Goal: Task Accomplishment & Management: Use online tool/utility

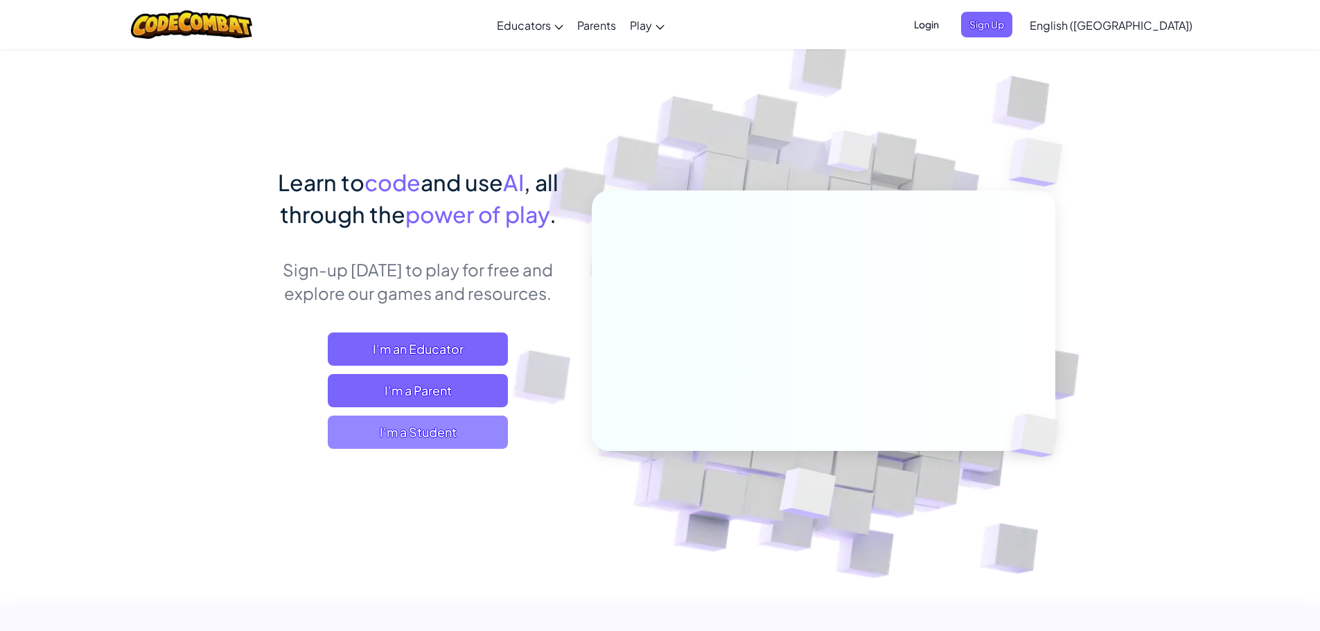
click at [408, 431] on span "I'm a Student" at bounding box center [418, 432] width 180 height 33
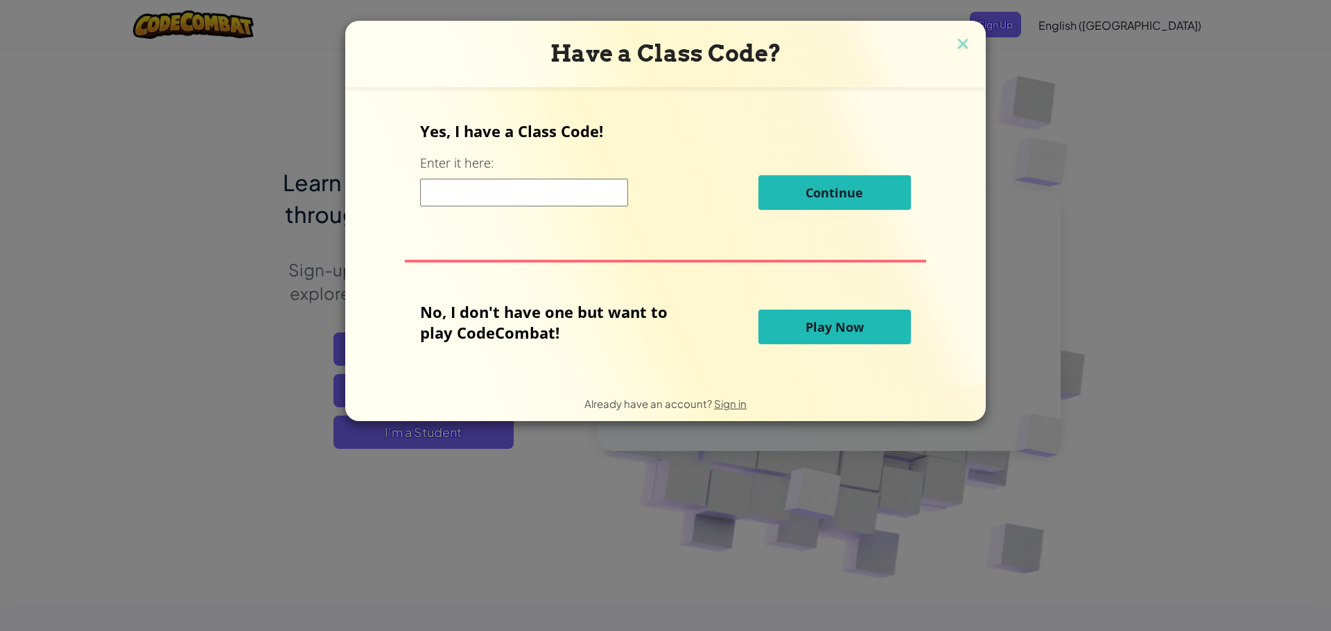
click at [774, 327] on button "Play Now" at bounding box center [834, 327] width 152 height 35
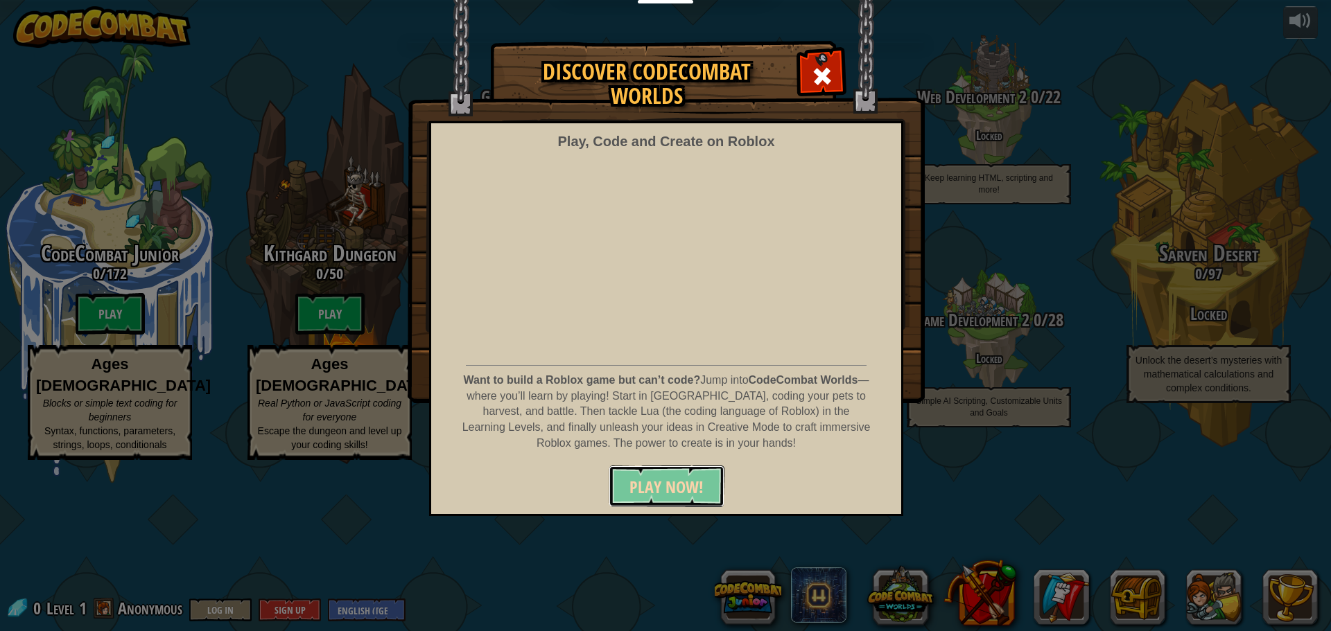
click at [654, 487] on span "PLAY NOW!" at bounding box center [666, 487] width 74 height 22
click at [835, 64] on div at bounding box center [822, 75] width 44 height 44
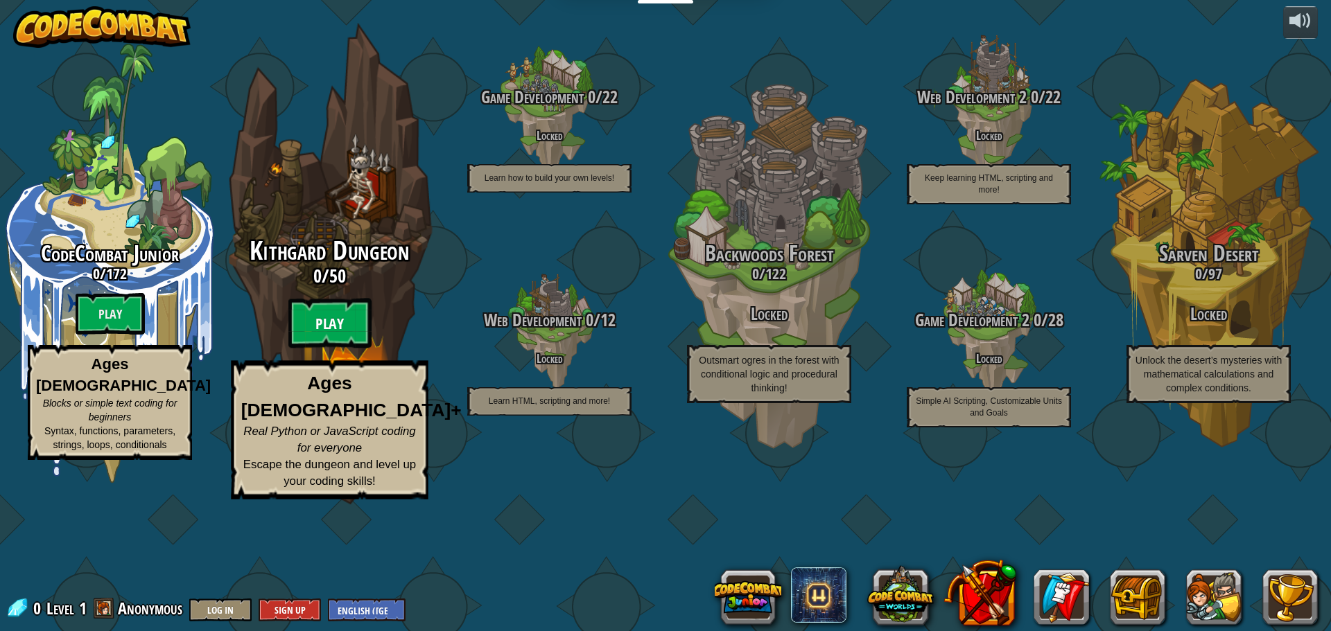
click at [313, 349] on btn "Play" at bounding box center [329, 324] width 83 height 50
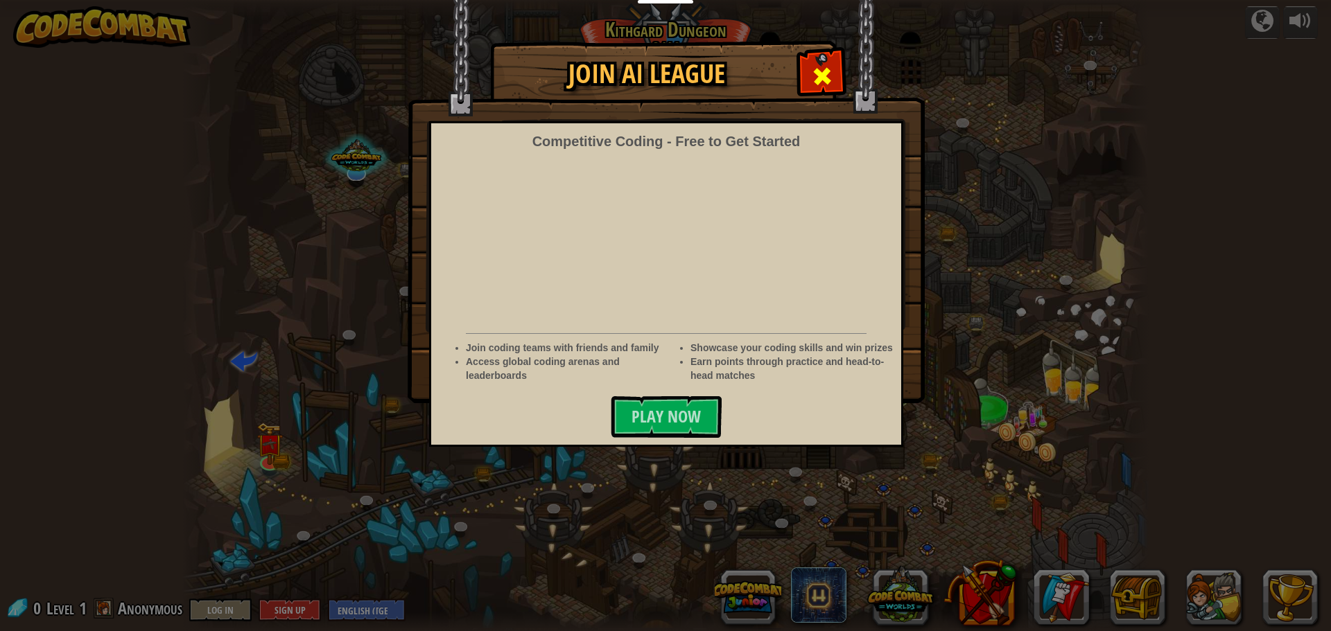
click at [809, 72] on div at bounding box center [822, 75] width 44 height 44
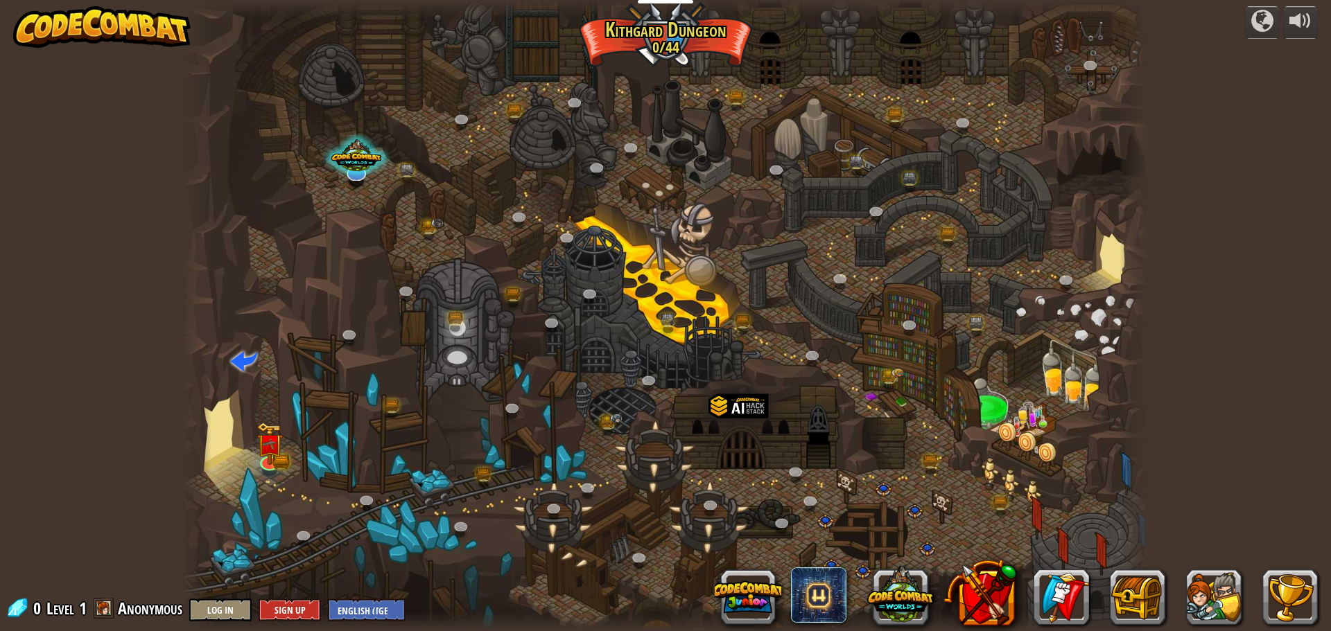
click at [253, 447] on div at bounding box center [665, 315] width 966 height 631
click at [266, 451] on img at bounding box center [269, 433] width 26 height 57
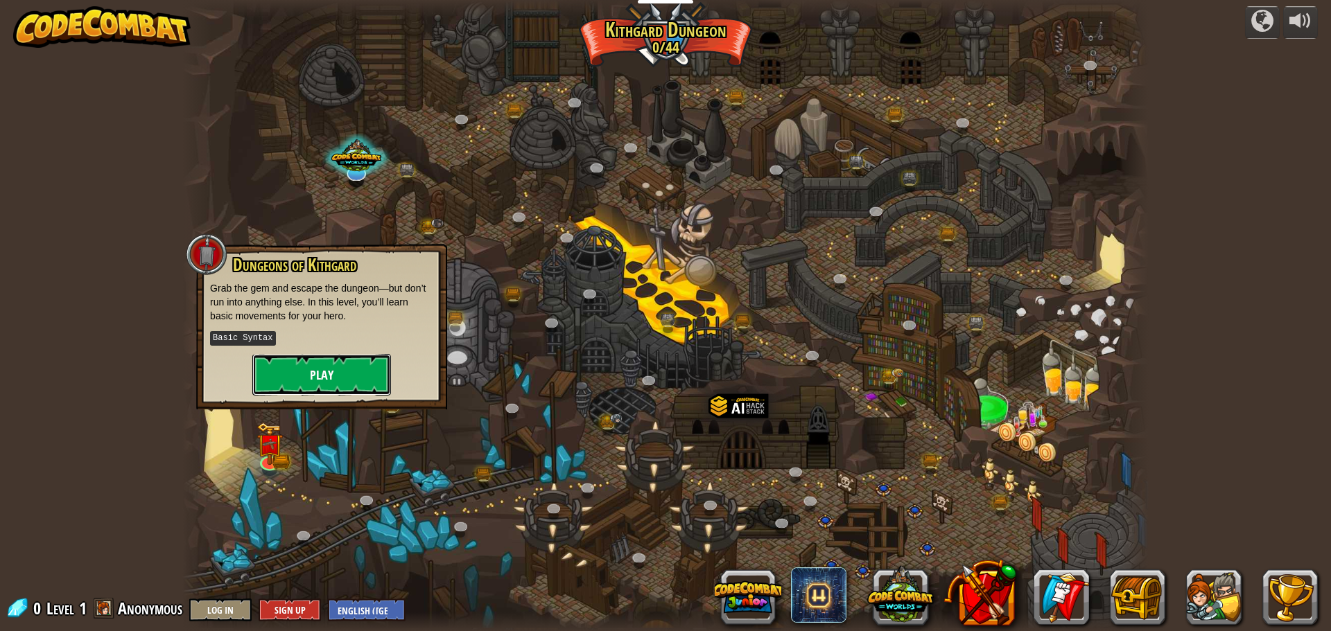
click at [344, 390] on button "Play" at bounding box center [321, 375] width 139 height 42
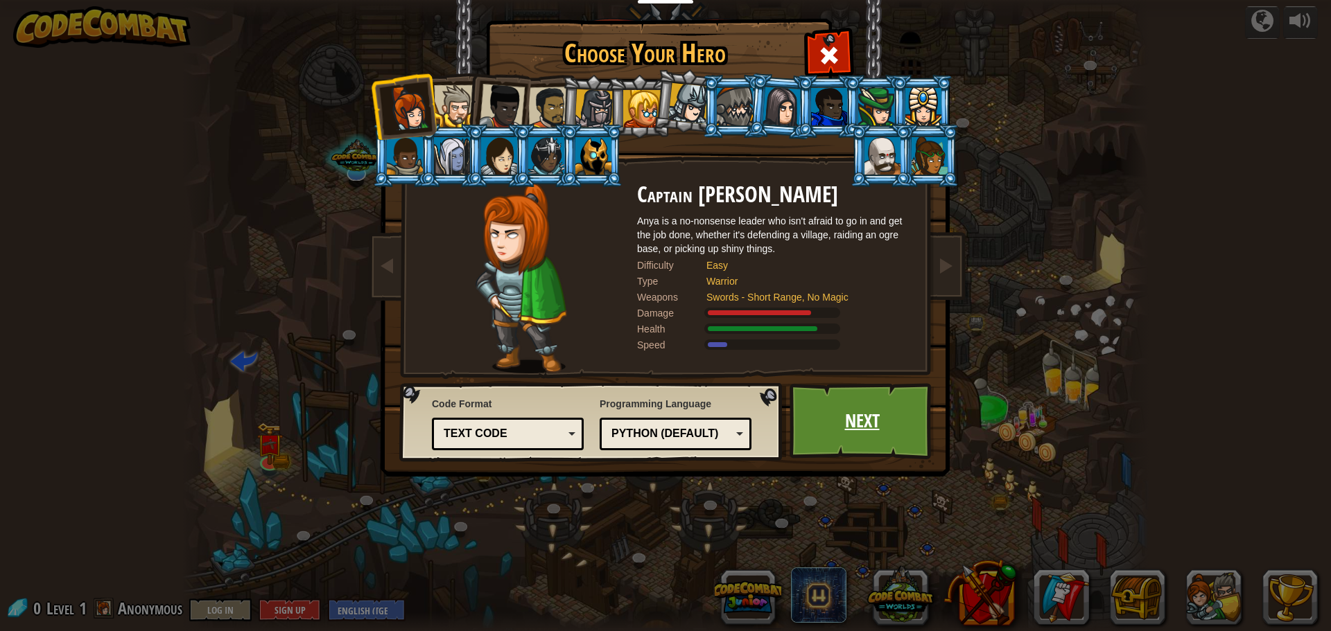
click at [925, 418] on link "Next" at bounding box center [861, 421] width 145 height 76
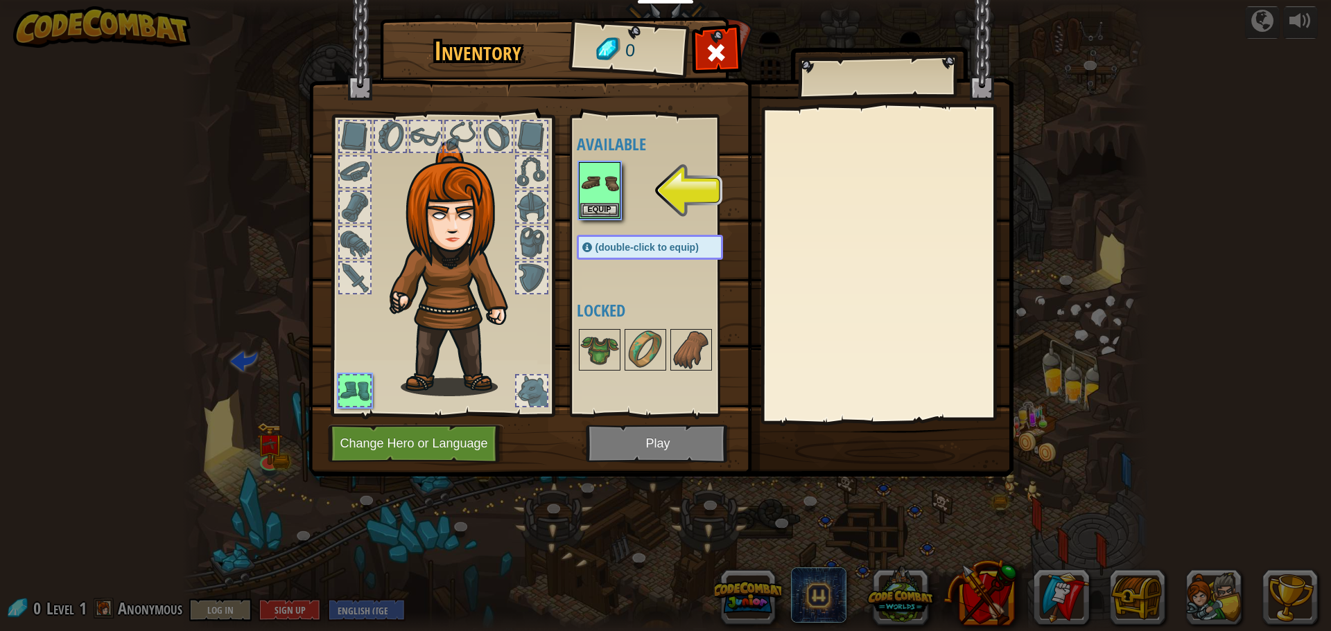
click at [663, 457] on img at bounding box center [660, 225] width 705 height 503
drag, startPoint x: 588, startPoint y: 202, endPoint x: 595, endPoint y: 207, distance: 8.5
click at [588, 202] on div "Equip" at bounding box center [600, 190] width 42 height 57
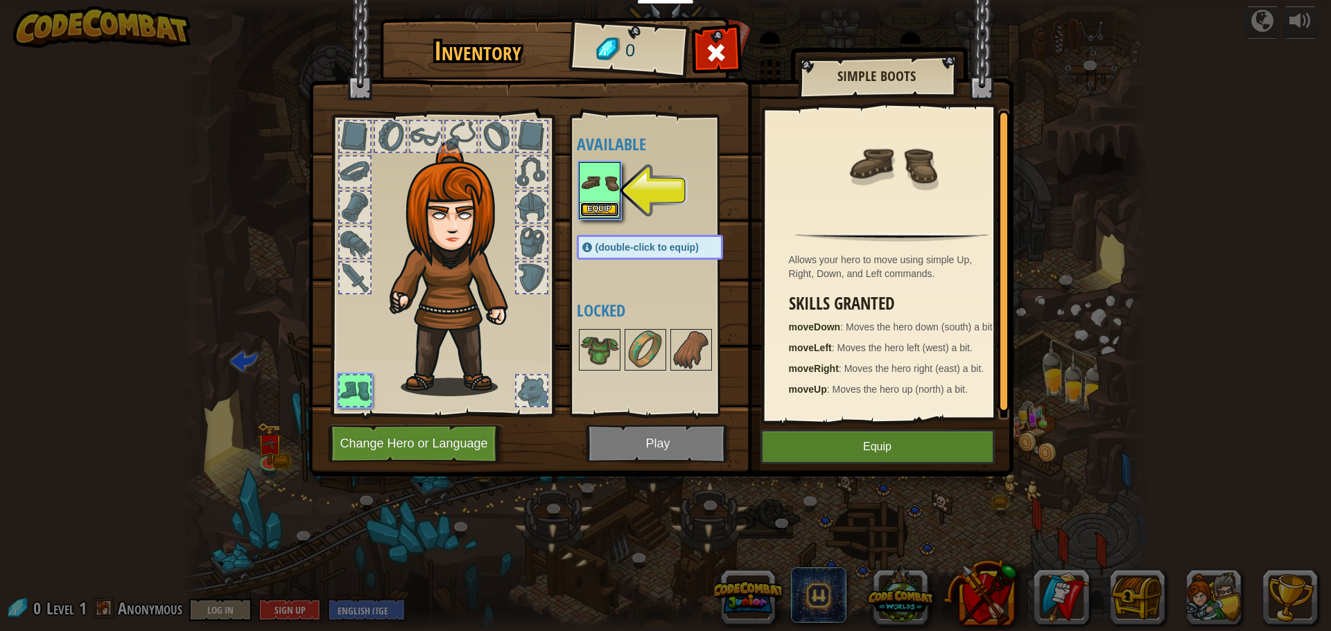
click at [606, 207] on button "Equip" at bounding box center [599, 209] width 39 height 15
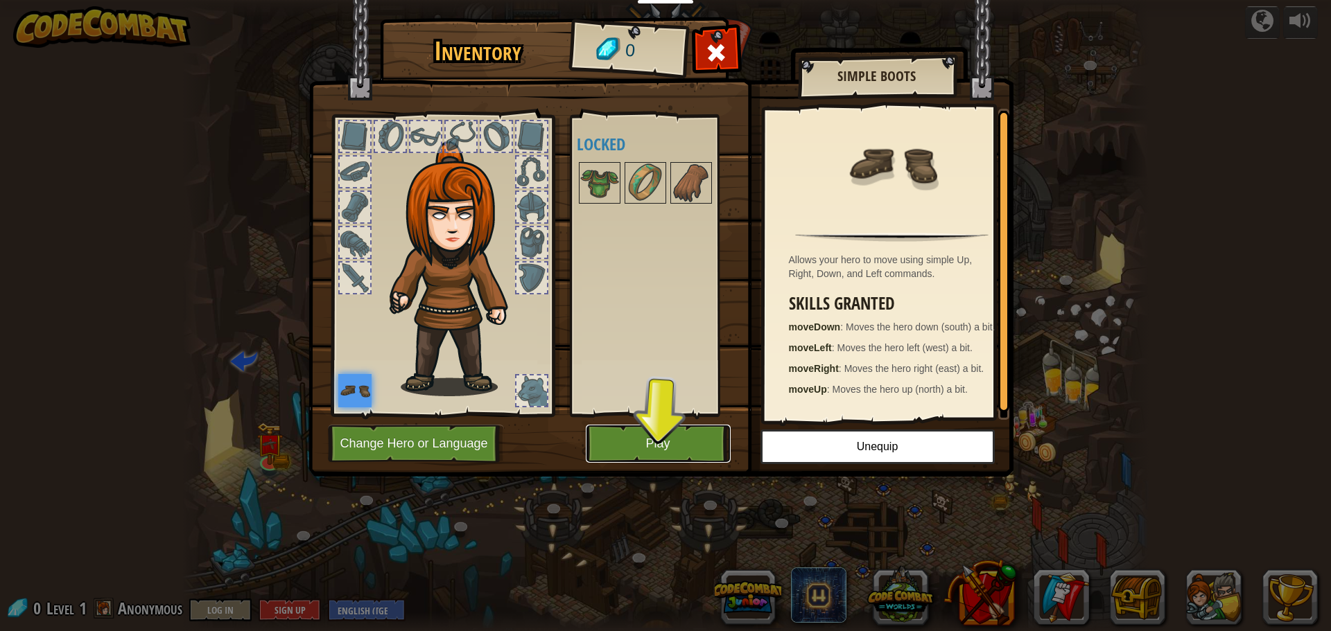
click at [683, 459] on button "Play" at bounding box center [658, 444] width 145 height 38
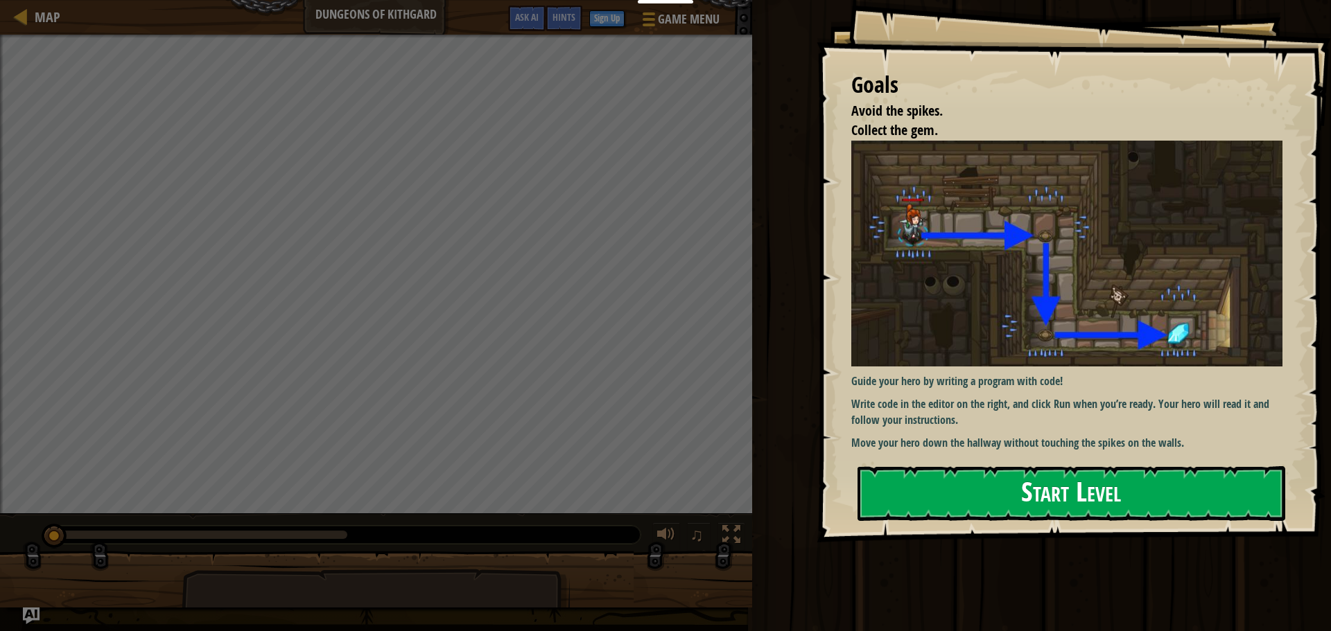
click at [1157, 403] on p "Write code in the editor on the right, and click Run when you’re ready. Your he…" at bounding box center [1072, 412] width 442 height 32
drag, startPoint x: 1147, startPoint y: 457, endPoint x: 1130, endPoint y: 530, distance: 74.1
click at [1144, 469] on div "Goals Avoid the spikes. Collect the gem. Guide your hero by writing a program w…" at bounding box center [1073, 271] width 514 height 543
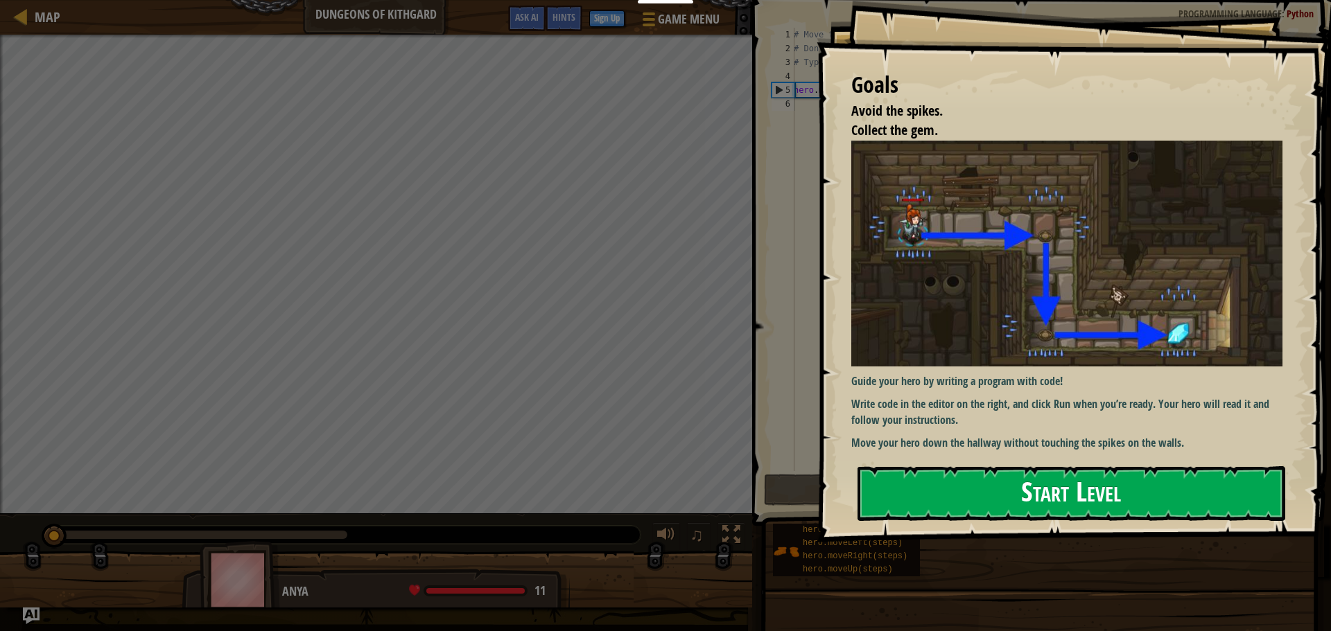
click at [1144, 498] on button "Start Level" at bounding box center [1071, 493] width 428 height 55
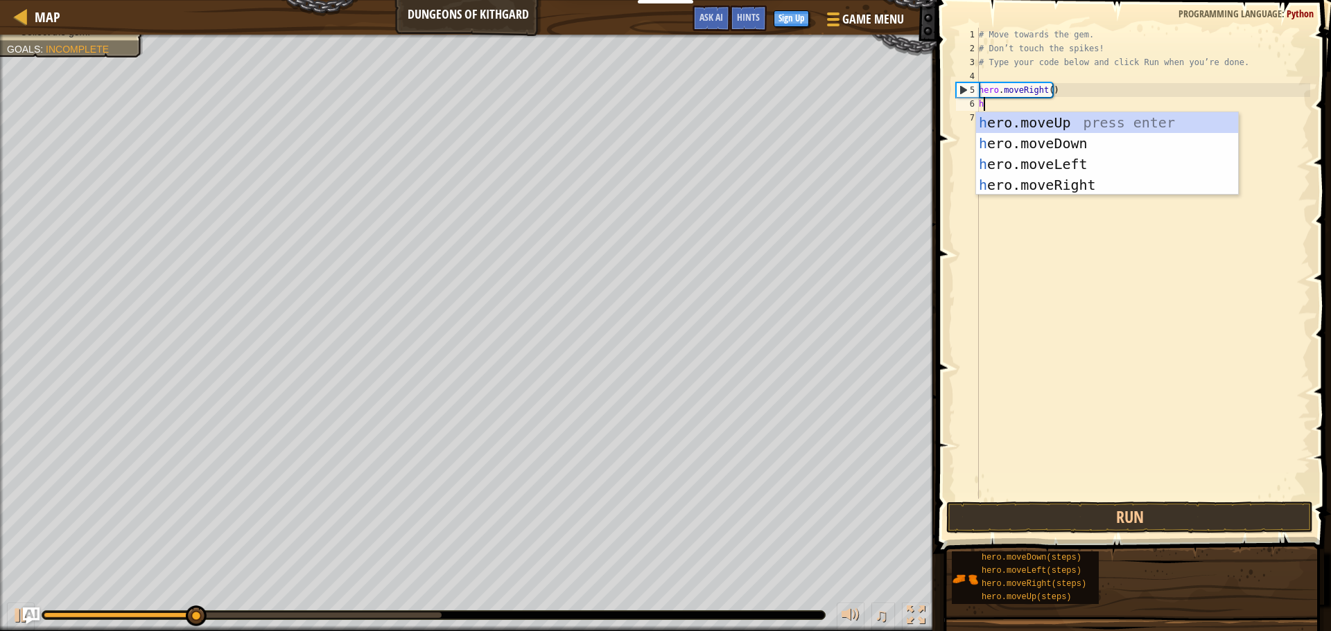
scroll to position [6, 0]
type textarea "he"
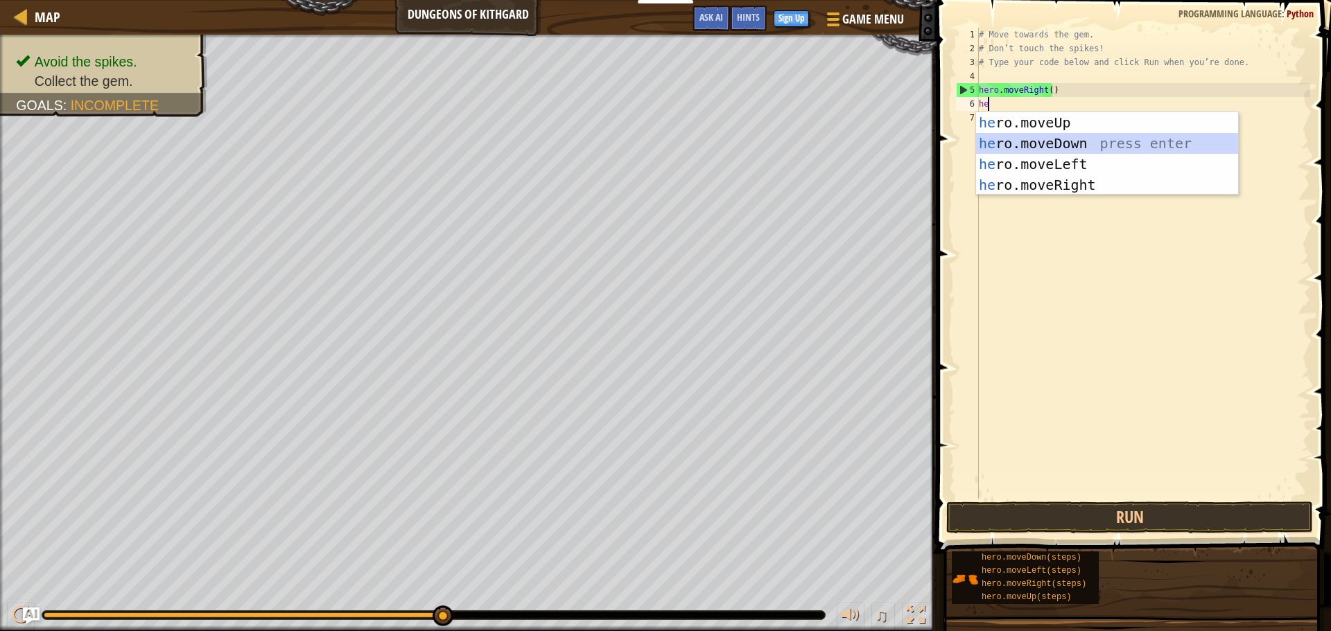
click at [1038, 147] on div "he ro.moveUp press enter he ro.moveDown press enter he ro.moveLeft press enter …" at bounding box center [1107, 174] width 262 height 125
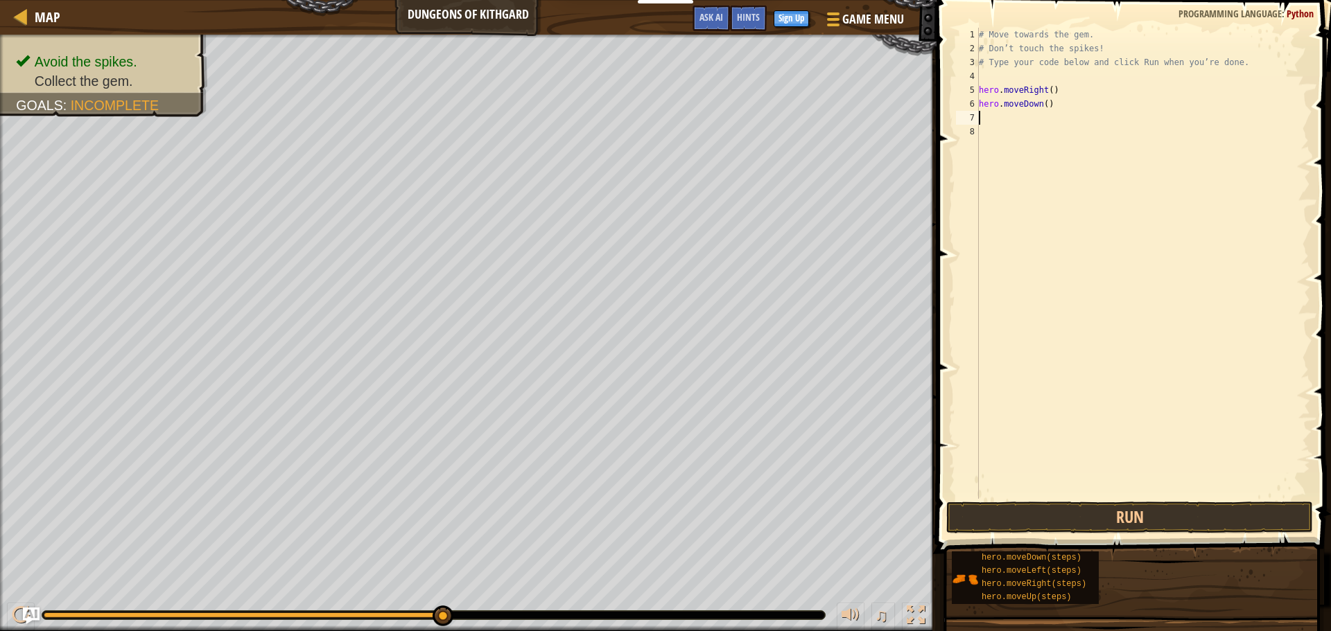
type textarea "h"
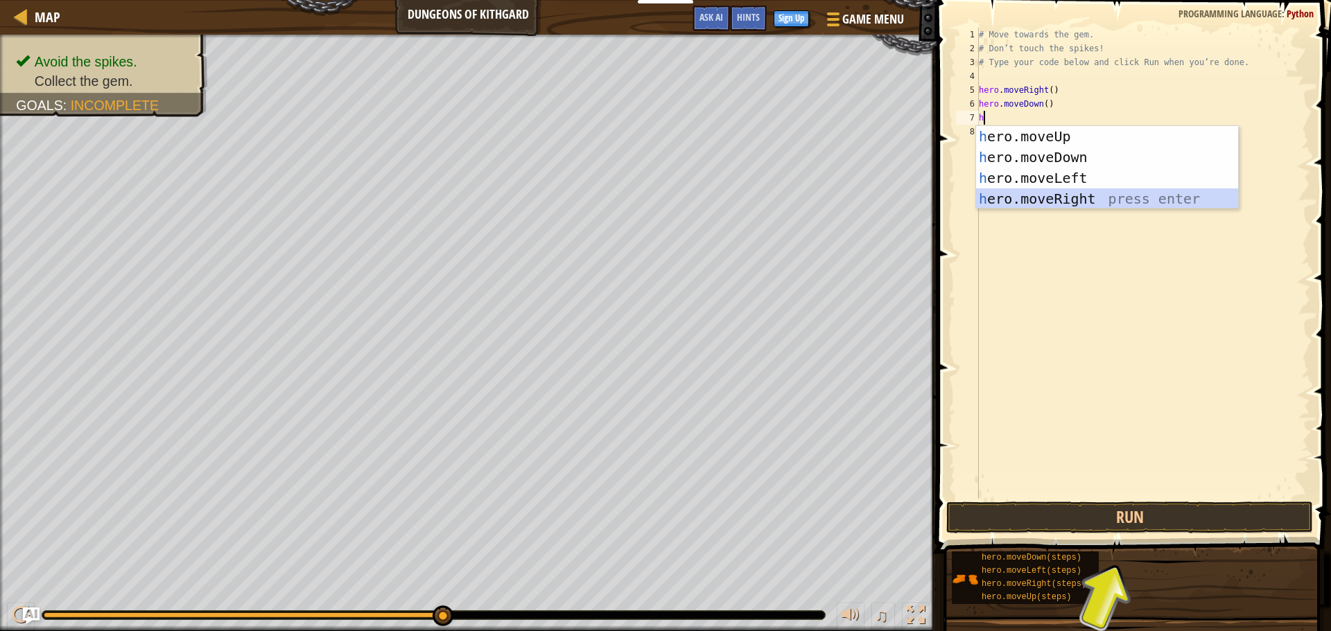
click at [1033, 200] on div "h ero.moveUp press enter h ero.moveDown press enter h ero.moveLeft press enter …" at bounding box center [1107, 188] width 262 height 125
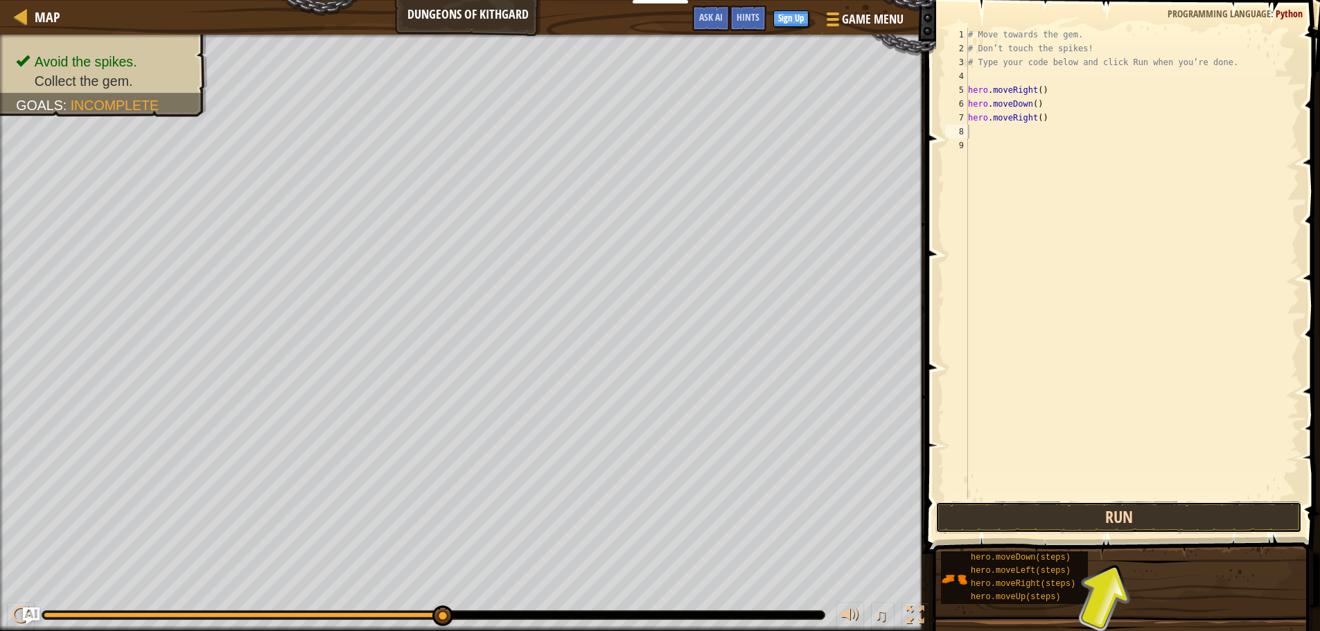
click at [1032, 513] on button "Run" at bounding box center [1119, 518] width 367 height 32
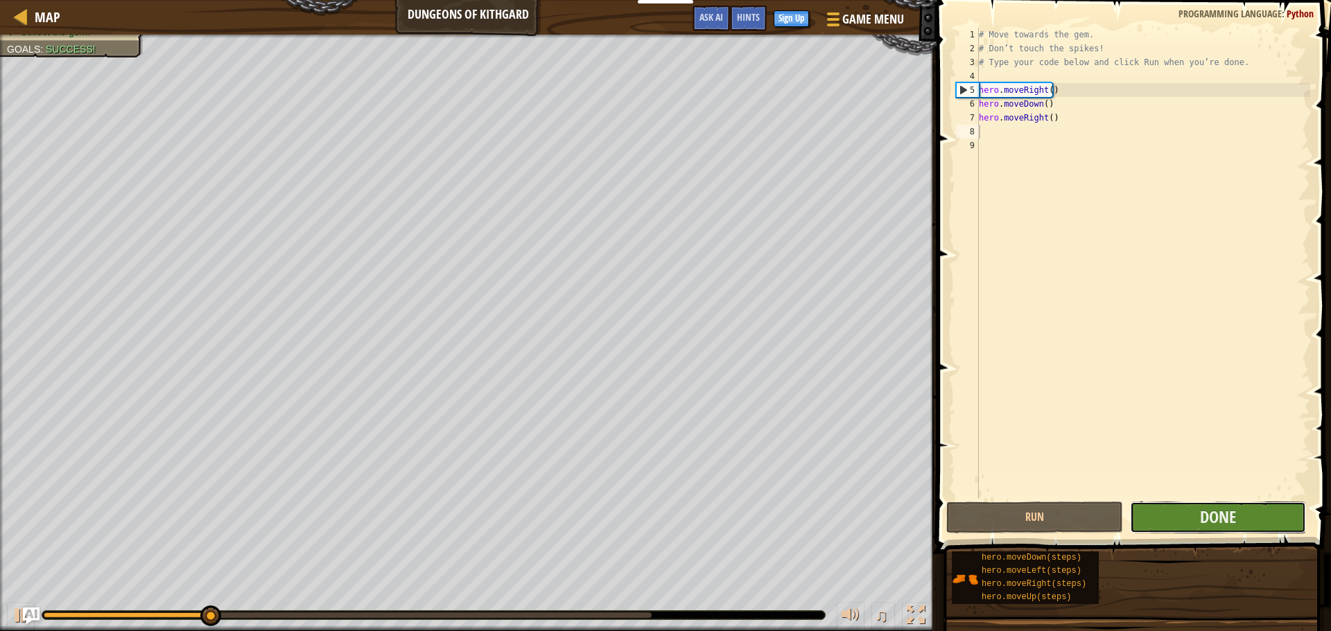
click at [1182, 509] on button "Done" at bounding box center [1218, 518] width 176 height 32
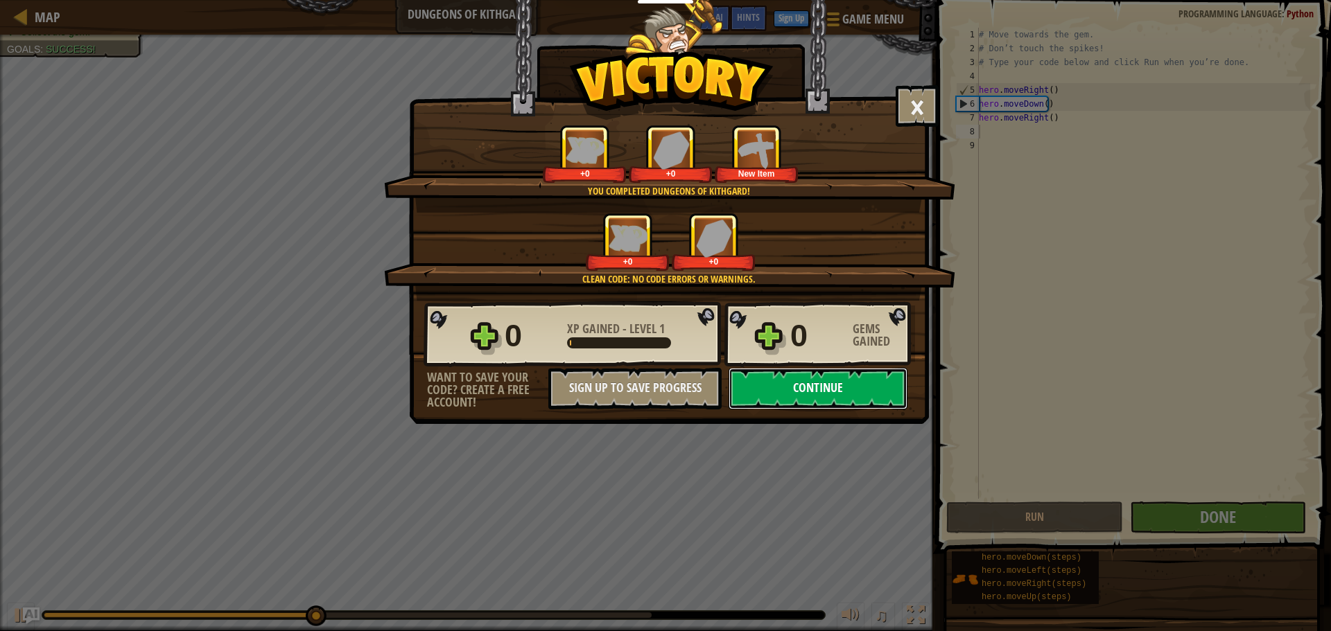
click at [850, 387] on button "Continue" at bounding box center [817, 389] width 179 height 42
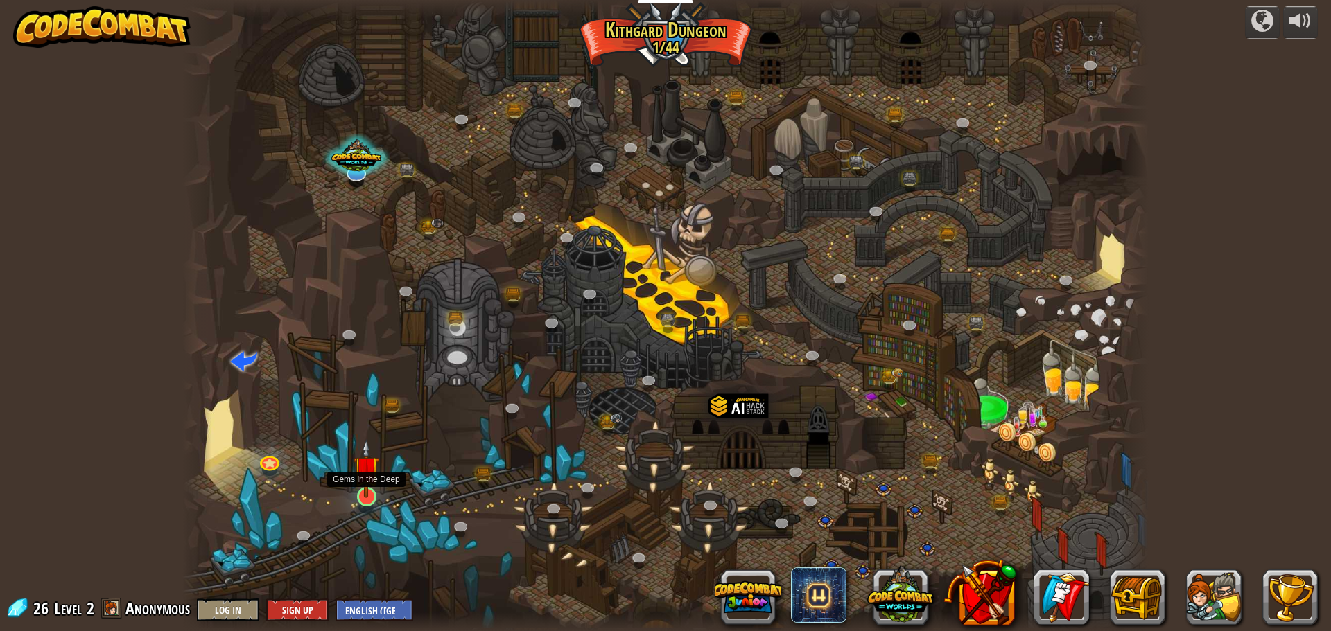
click at [368, 489] on img at bounding box center [366, 468] width 26 height 59
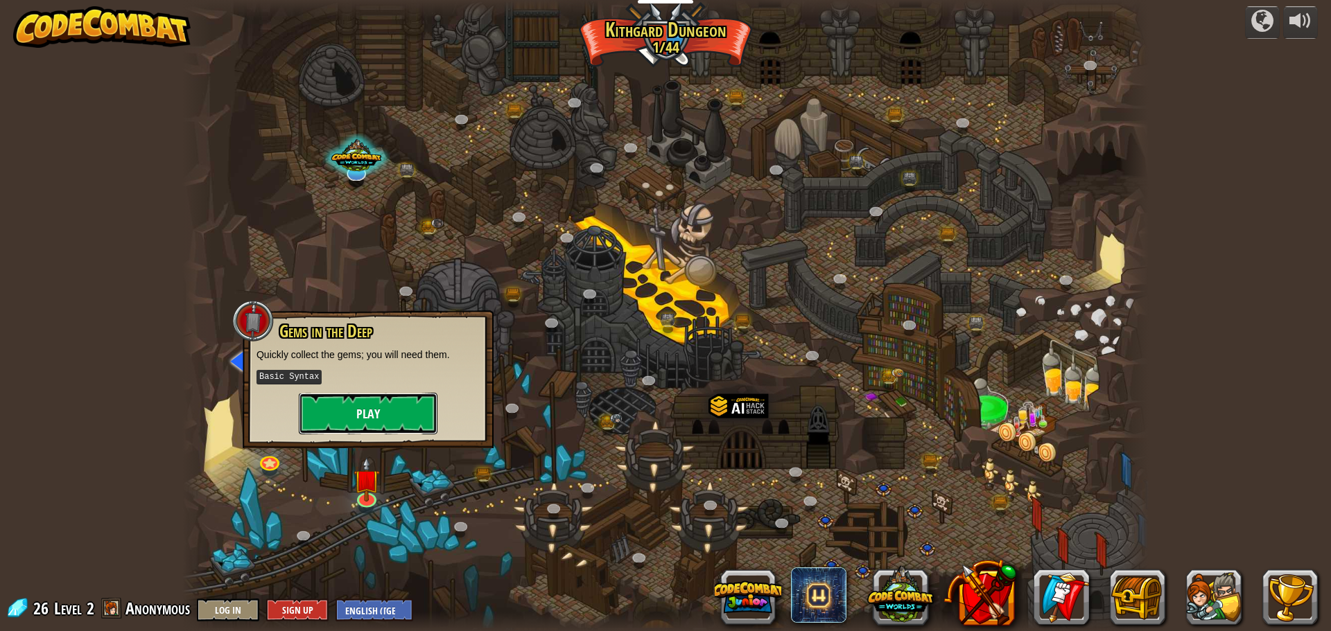
click at [370, 401] on button "Play" at bounding box center [368, 414] width 139 height 42
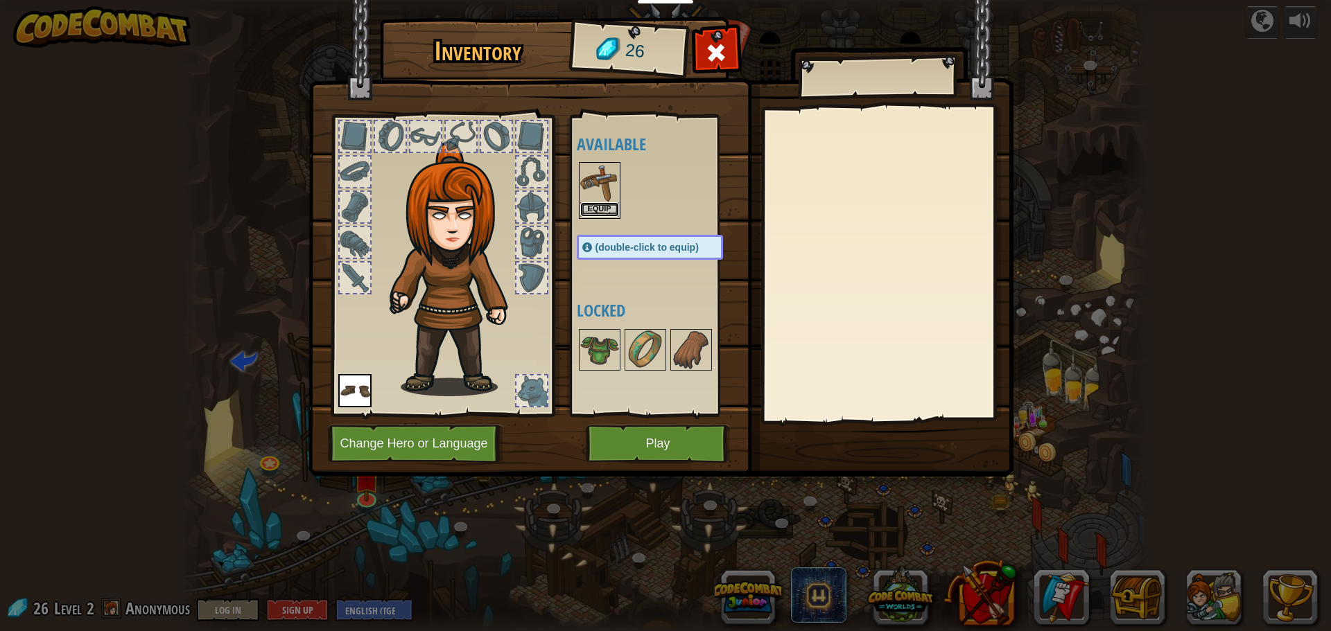
click at [604, 208] on button "Equip" at bounding box center [599, 209] width 39 height 15
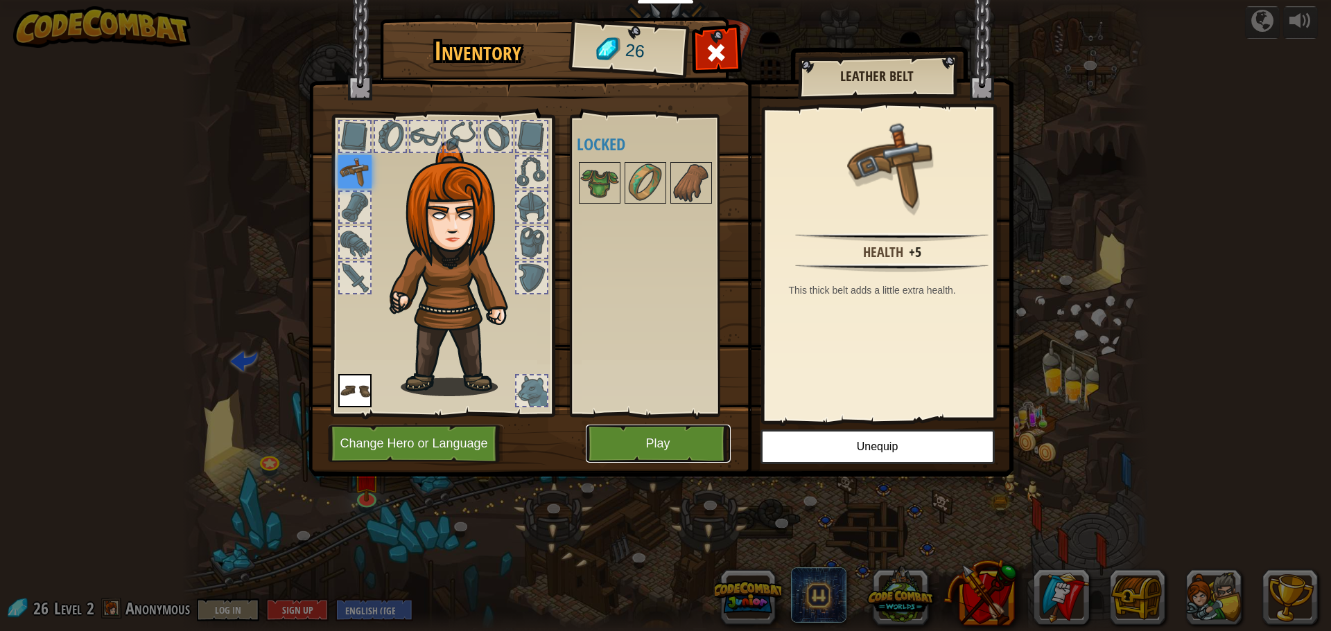
click at [673, 446] on button "Play" at bounding box center [658, 444] width 145 height 38
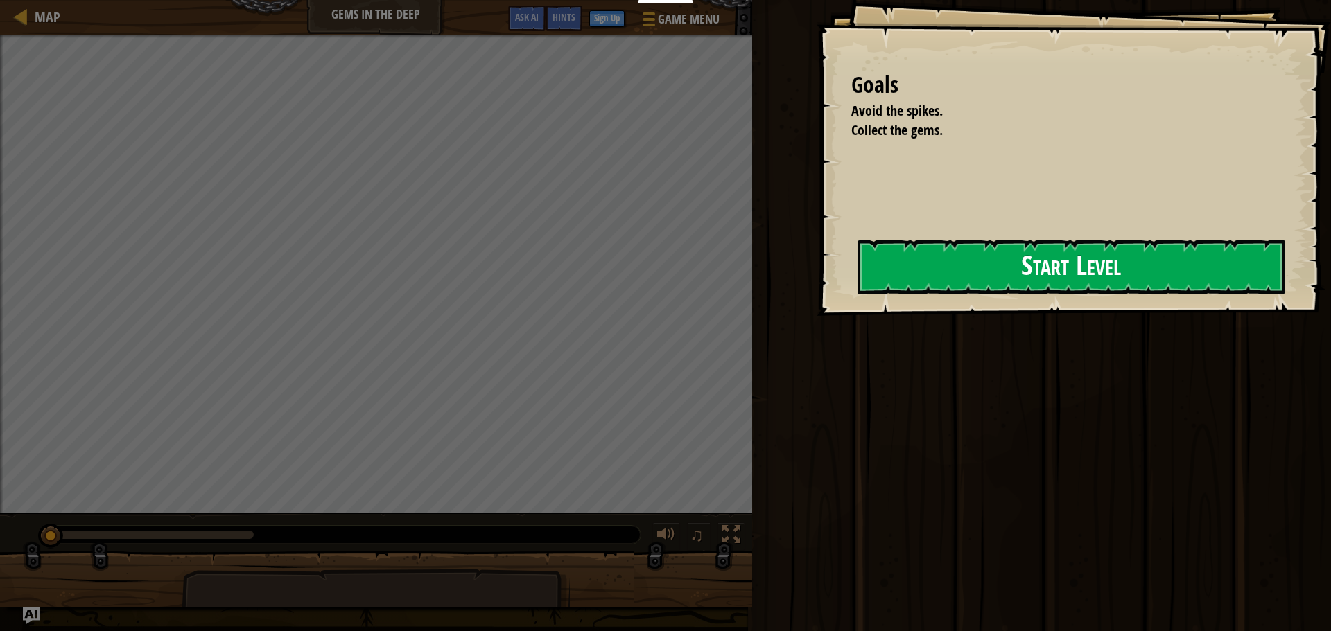
click at [1089, 282] on button "Start Level" at bounding box center [1071, 267] width 428 height 55
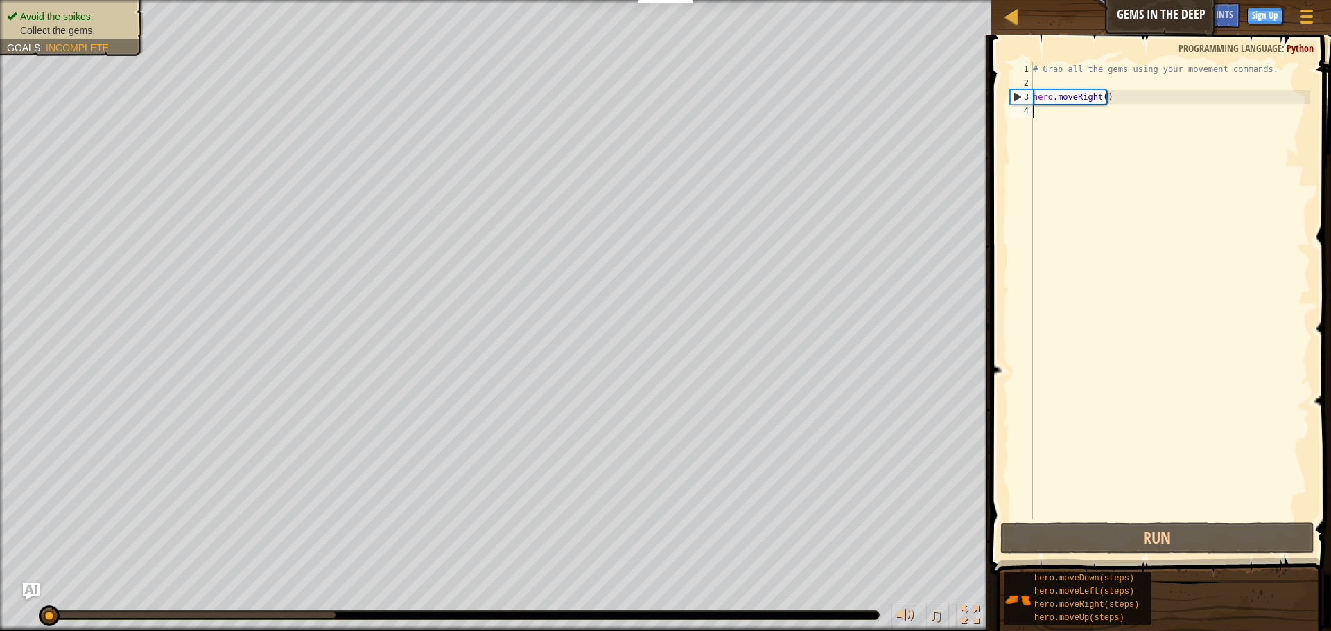
type textarea "h"
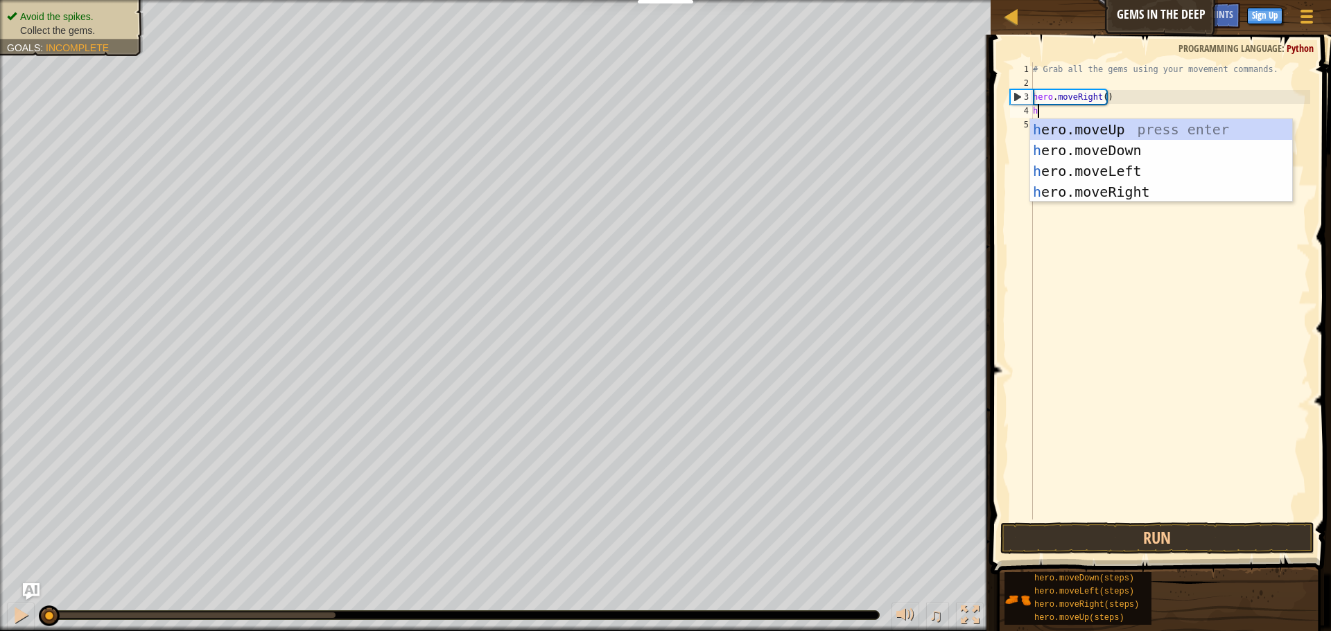
scroll to position [6, 0]
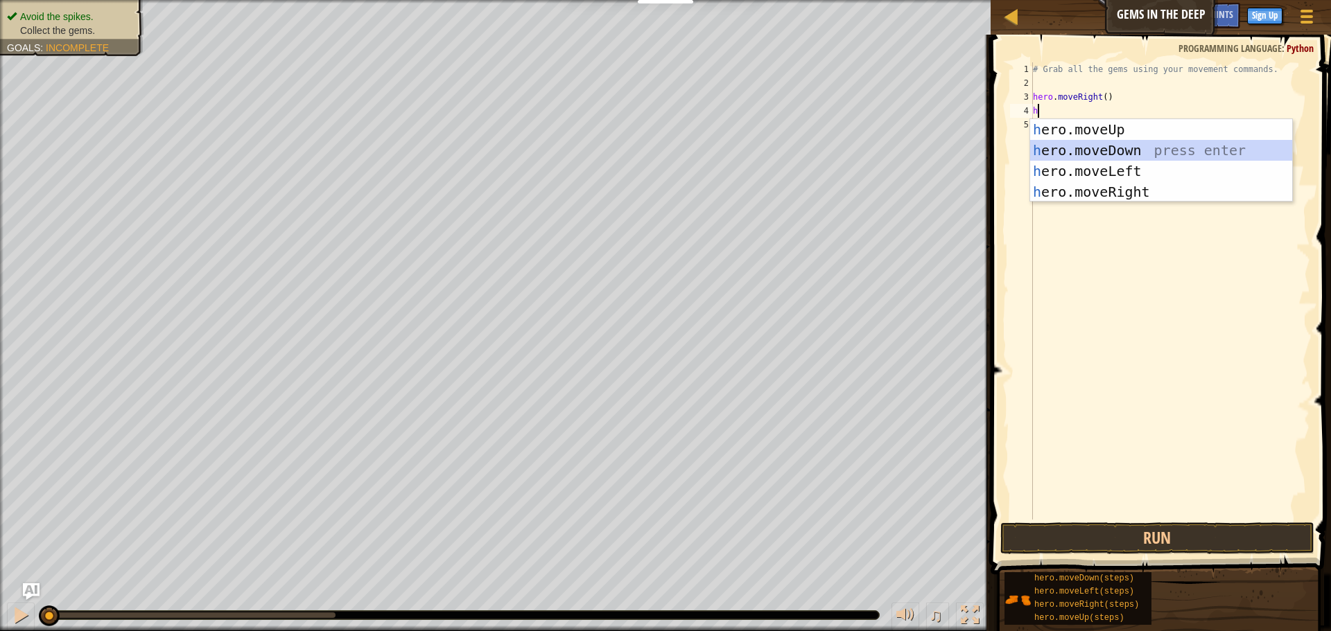
click at [1096, 144] on div "h ero.moveUp press enter h ero.moveDown press enter h ero.moveLeft press enter …" at bounding box center [1161, 181] width 262 height 125
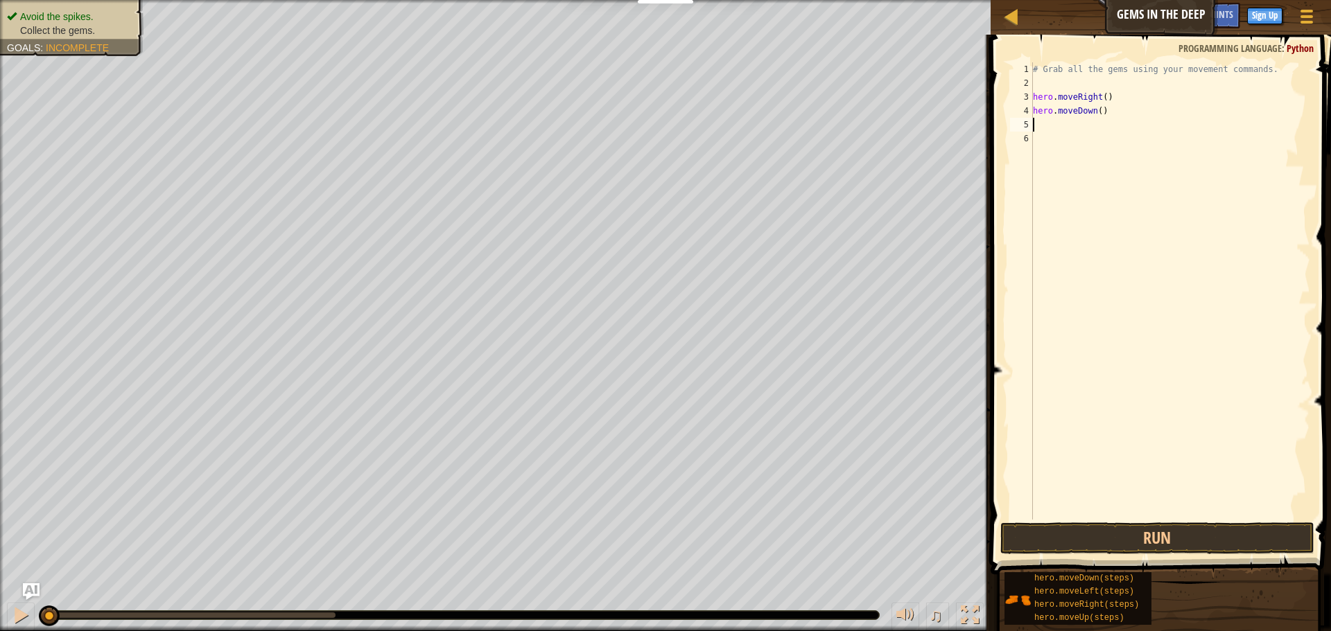
type textarea "h"
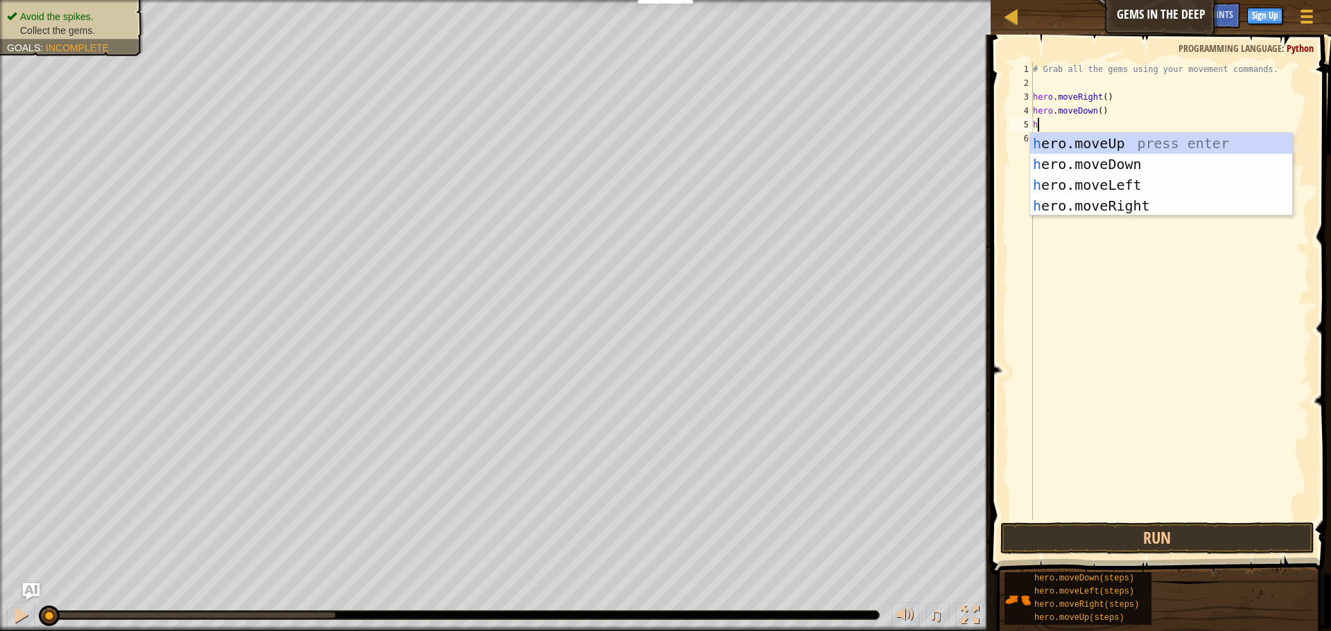
click at [1096, 144] on div "h ero.moveUp press enter h ero.moveDown press enter h ero.moveLeft press enter …" at bounding box center [1161, 195] width 262 height 125
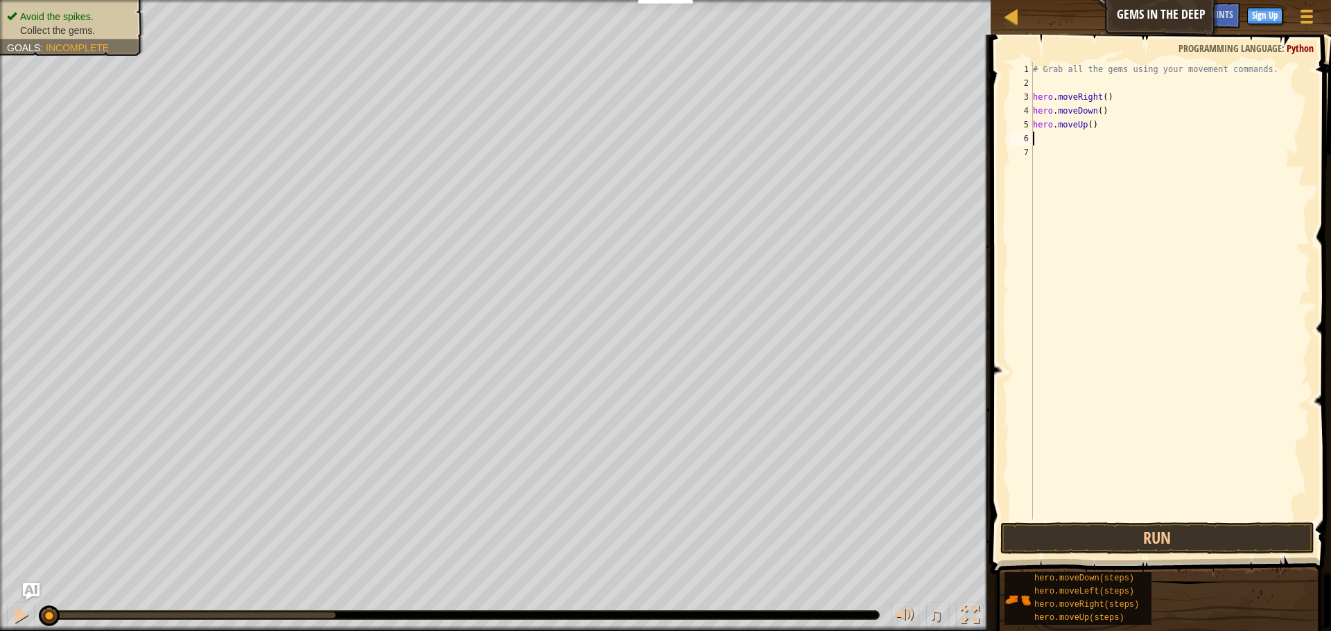
click at [1083, 121] on div "# Grab all the gems using your movement commands. hero . moveRight ( ) hero . m…" at bounding box center [1170, 304] width 280 height 485
click at [1087, 121] on div "# Grab all the gems using your movement commands. hero . moveRight ( ) hero . m…" at bounding box center [1170, 304] width 280 height 485
type textarea "hero.moveUp(2)"
click at [1081, 143] on div "# Grab all the gems using your movement commands. hero . moveRight ( ) hero . m…" at bounding box center [1170, 304] width 280 height 485
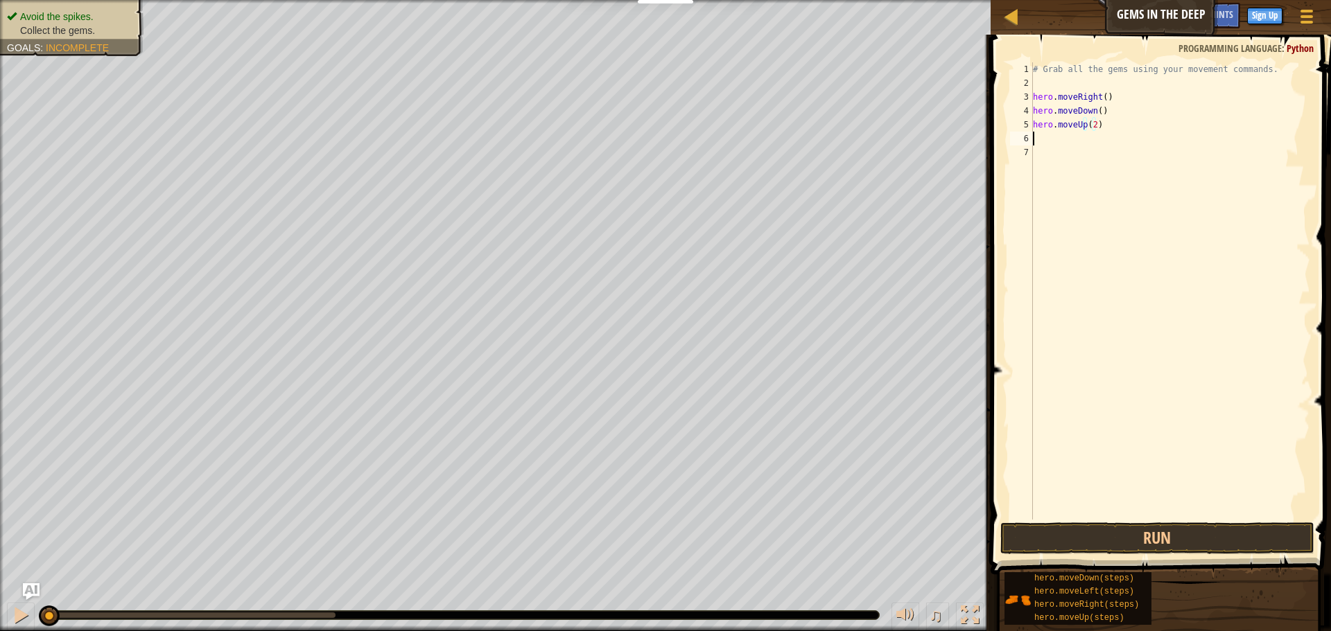
scroll to position [6, 0]
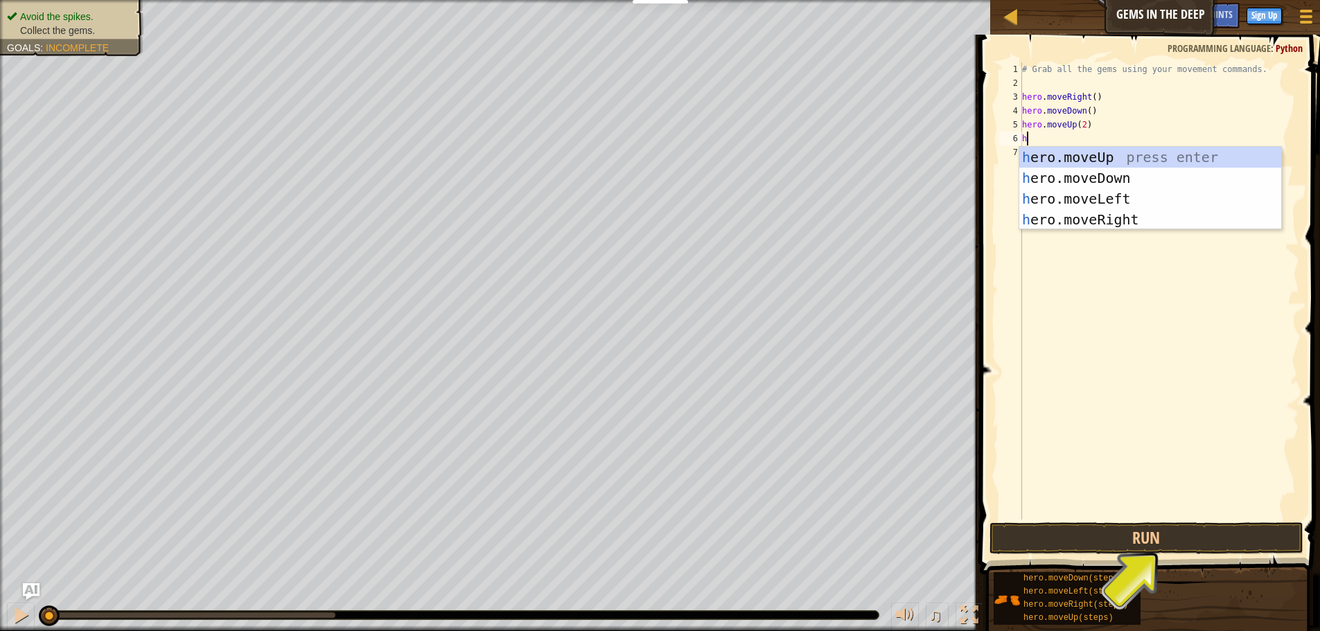
type textarea "h"
click at [1079, 213] on div "h ero.moveUp press enter h ero.moveDown press enter h ero.moveLeft press enter …" at bounding box center [1151, 209] width 262 height 125
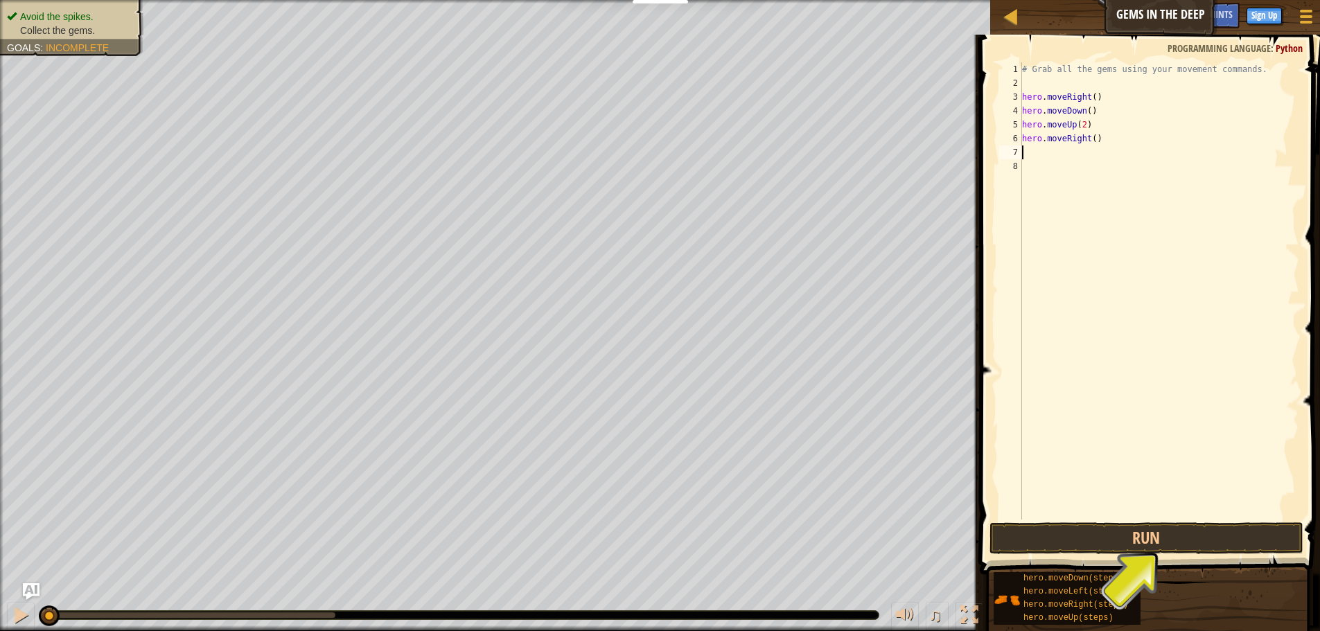
type textarea "g"
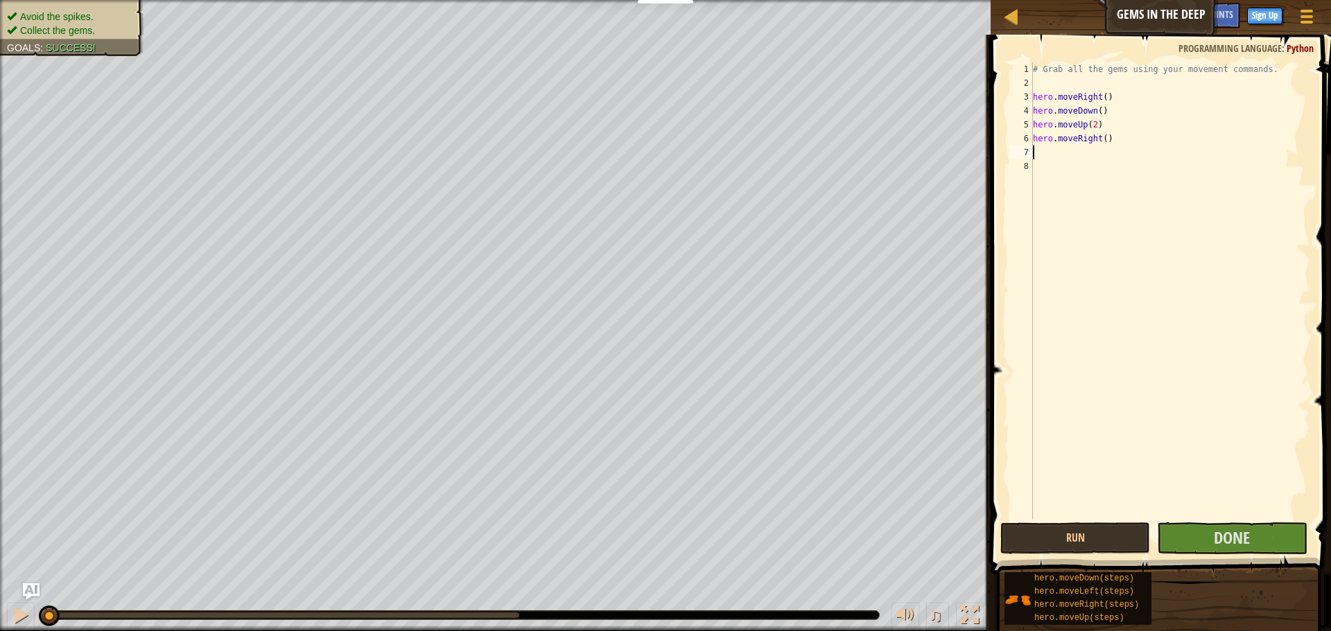
type textarea "h"
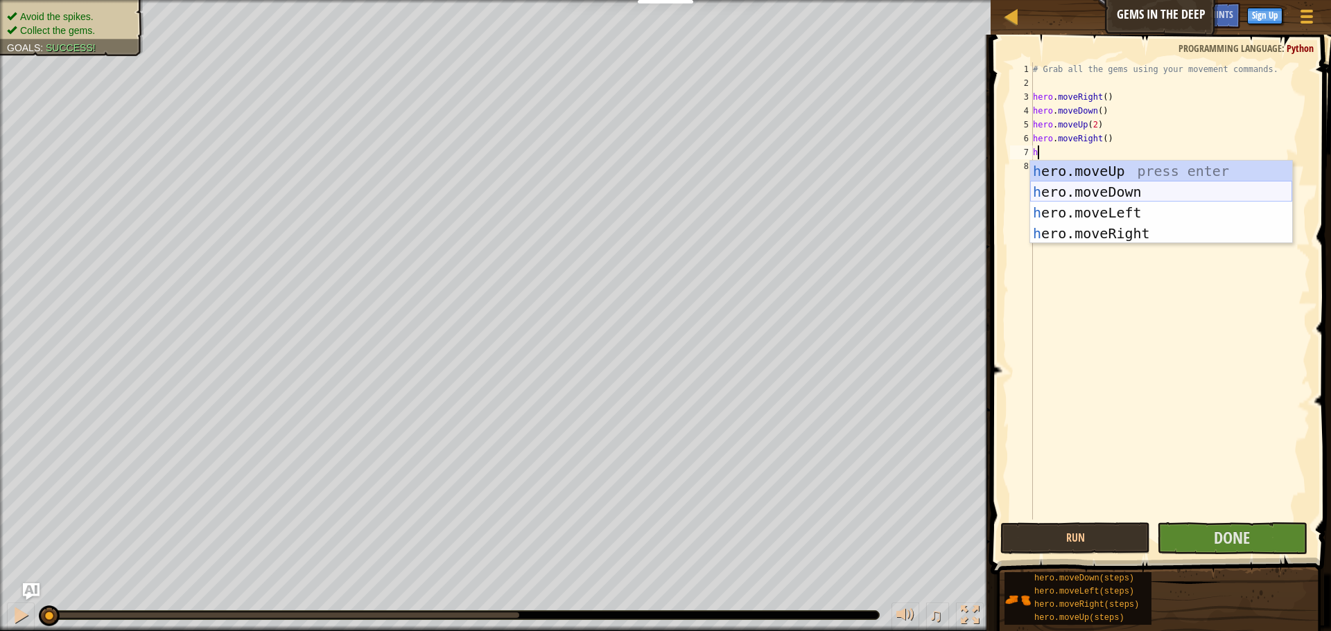
click at [1067, 192] on div "h ero.moveUp press enter h ero.moveDown press enter h ero.moveLeft press enter …" at bounding box center [1161, 223] width 262 height 125
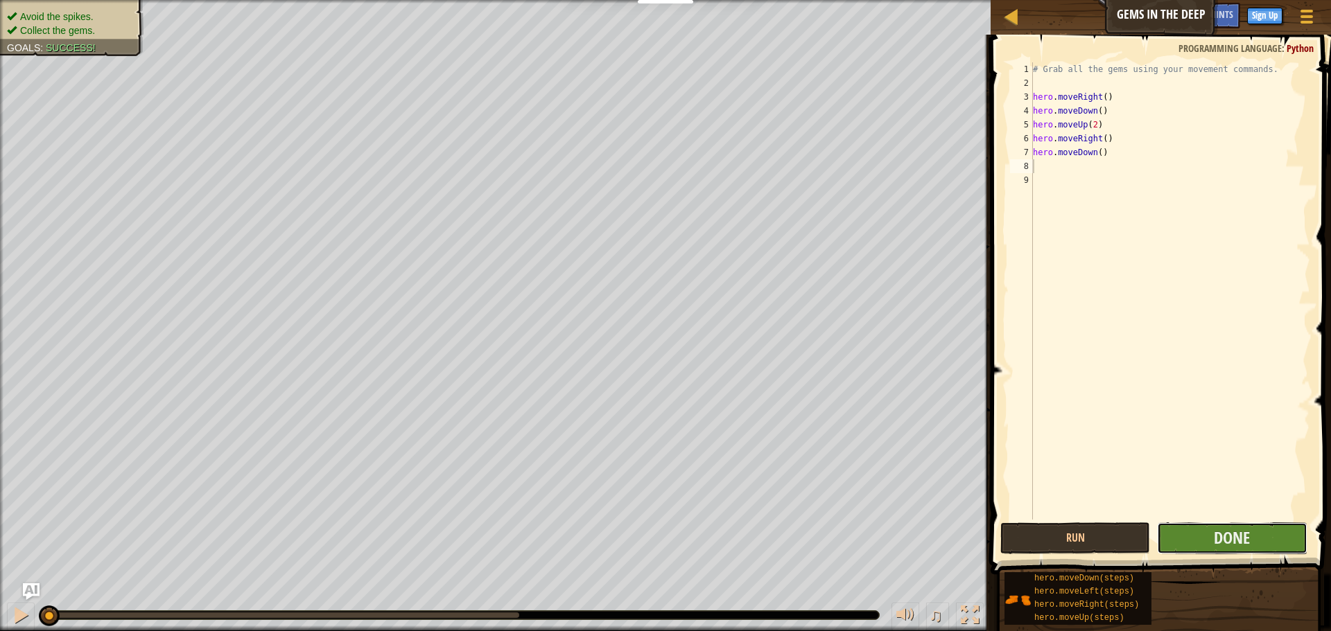
click at [1194, 532] on button "Done" at bounding box center [1232, 539] width 150 height 32
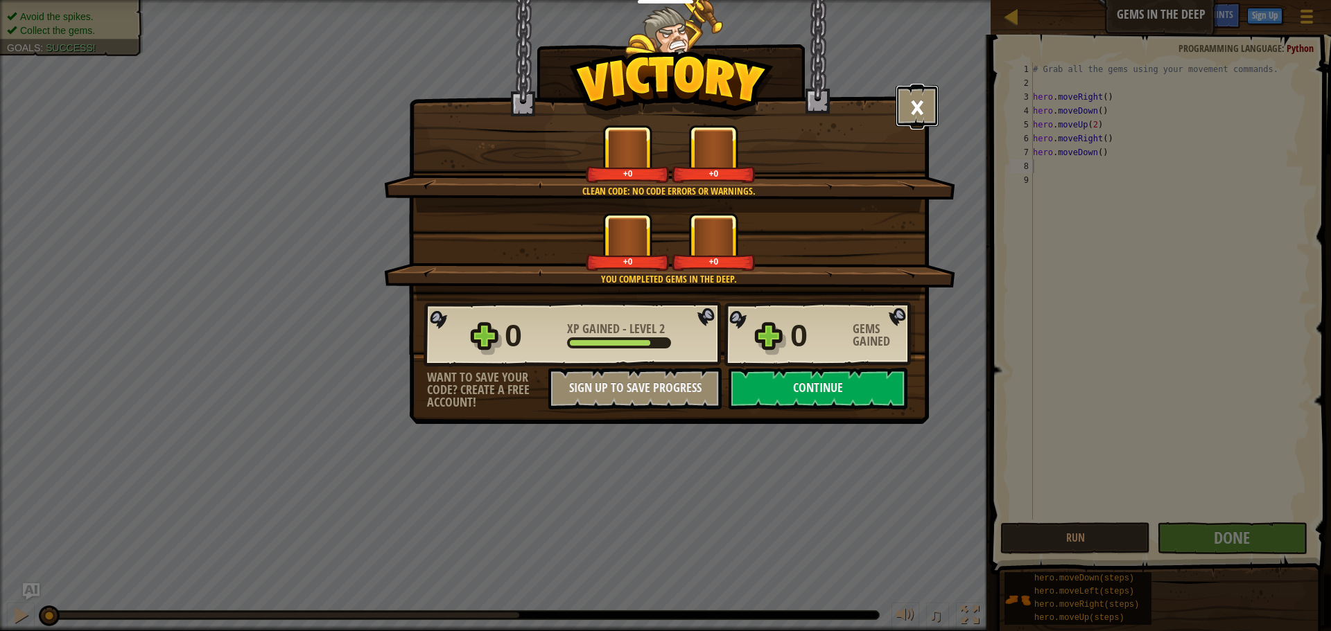
click at [917, 114] on button "×" at bounding box center [916, 106] width 43 height 42
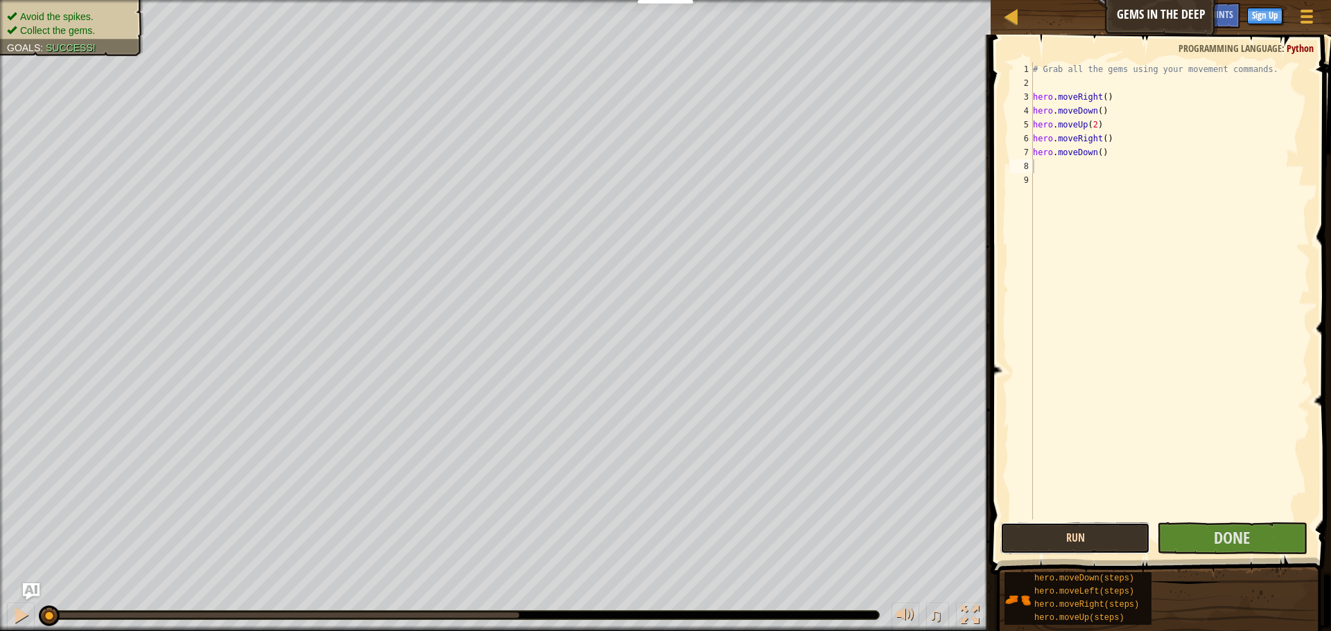
click at [1091, 535] on button "Run" at bounding box center [1075, 539] width 150 height 32
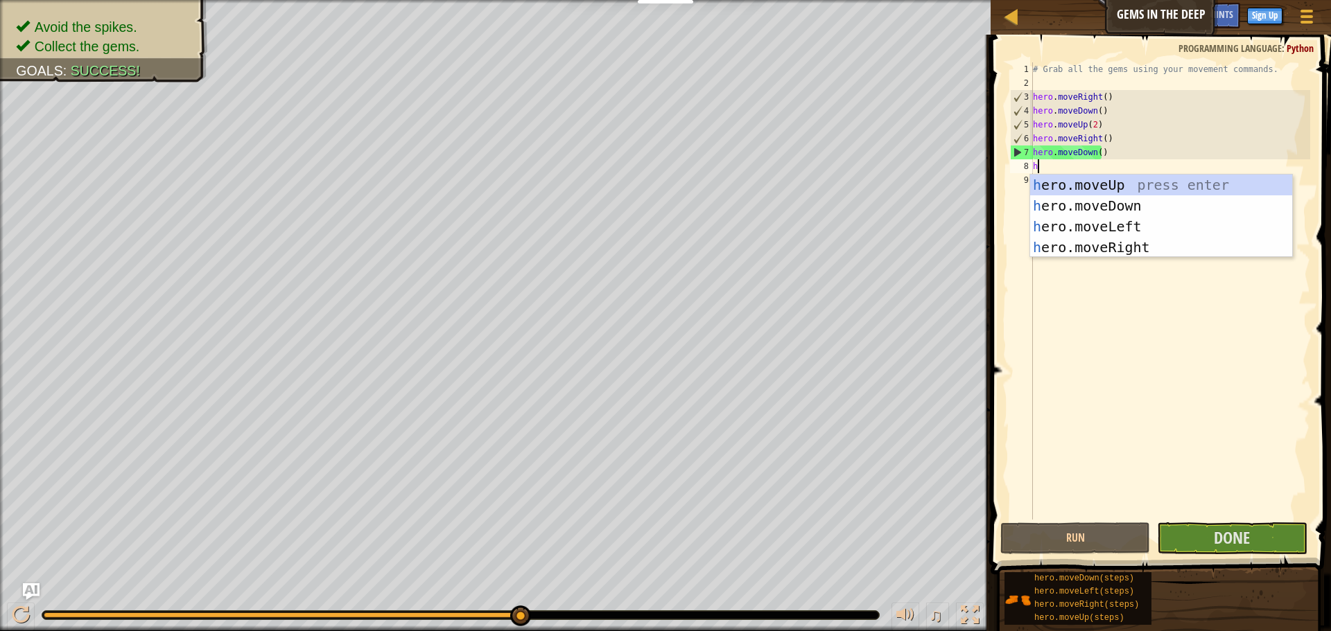
type textarea "h"
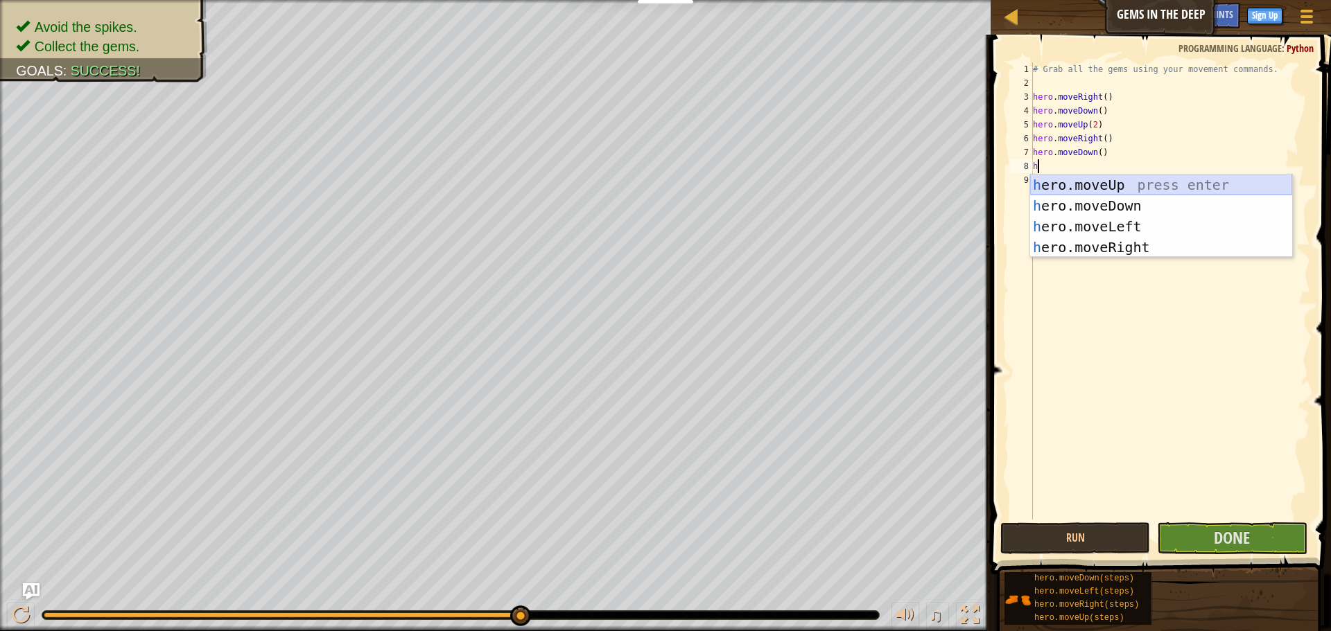
click at [1063, 184] on div "h ero.moveUp press enter h ero.moveDown press enter h ero.moveLeft press enter …" at bounding box center [1161, 237] width 262 height 125
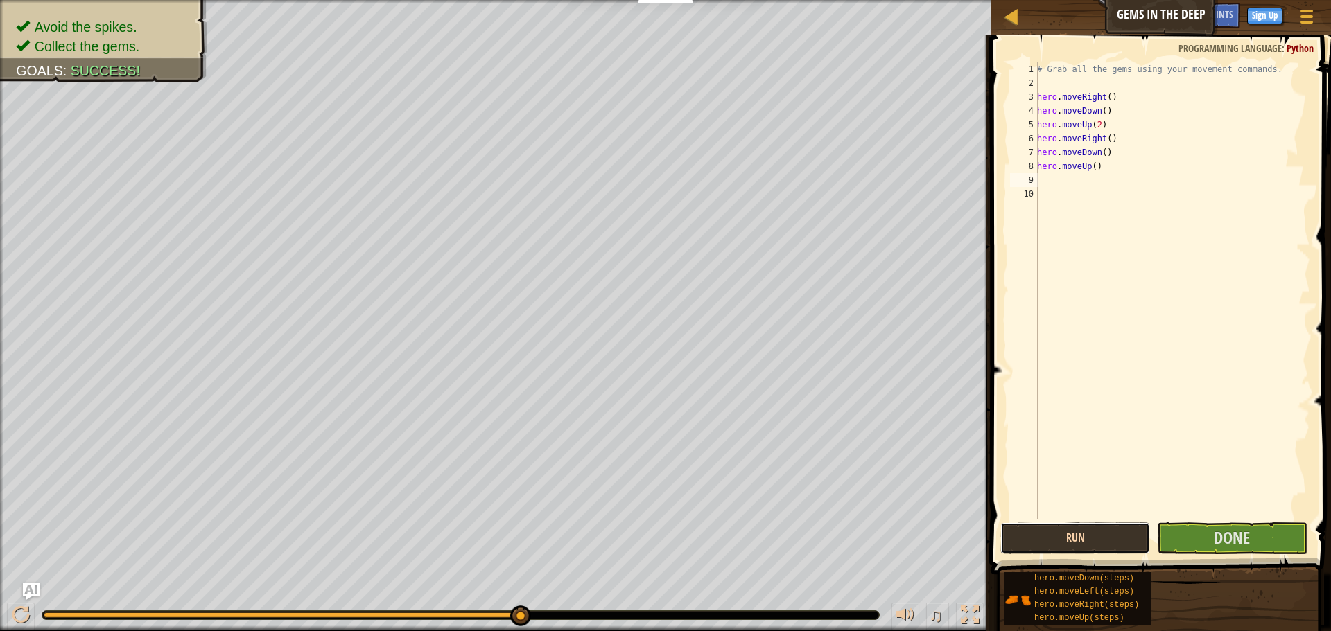
click at [1070, 543] on button "Run" at bounding box center [1075, 539] width 150 height 32
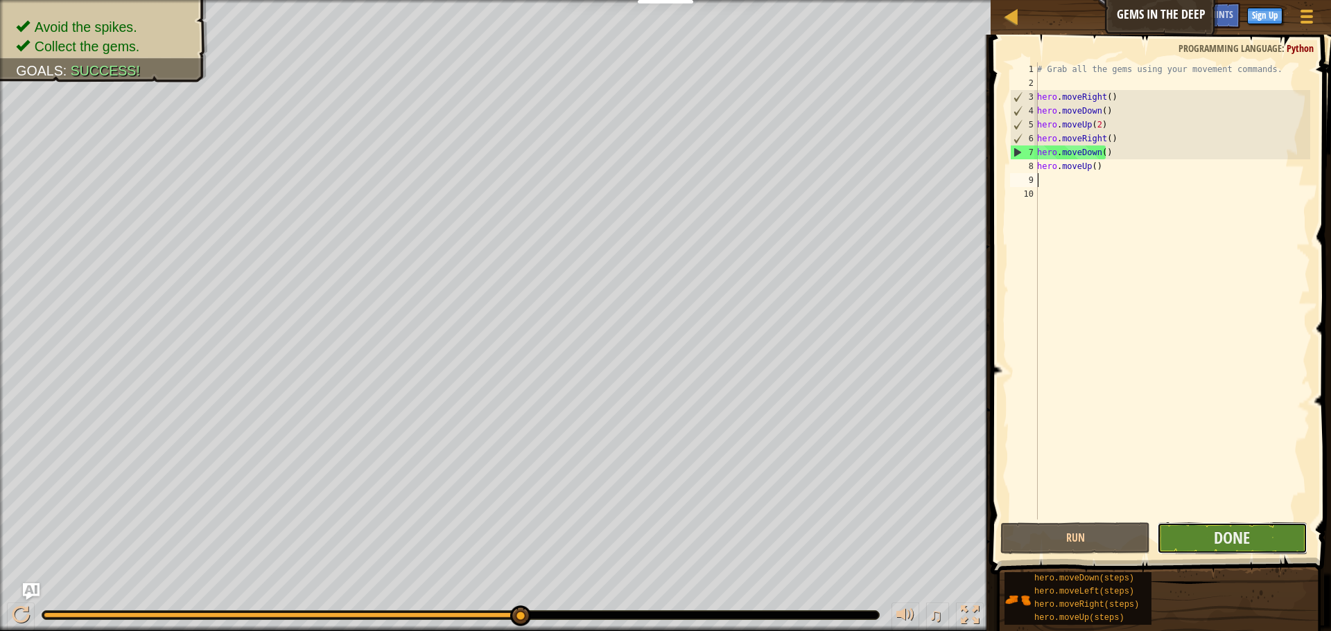
click at [1225, 526] on button "Done" at bounding box center [1232, 539] width 150 height 32
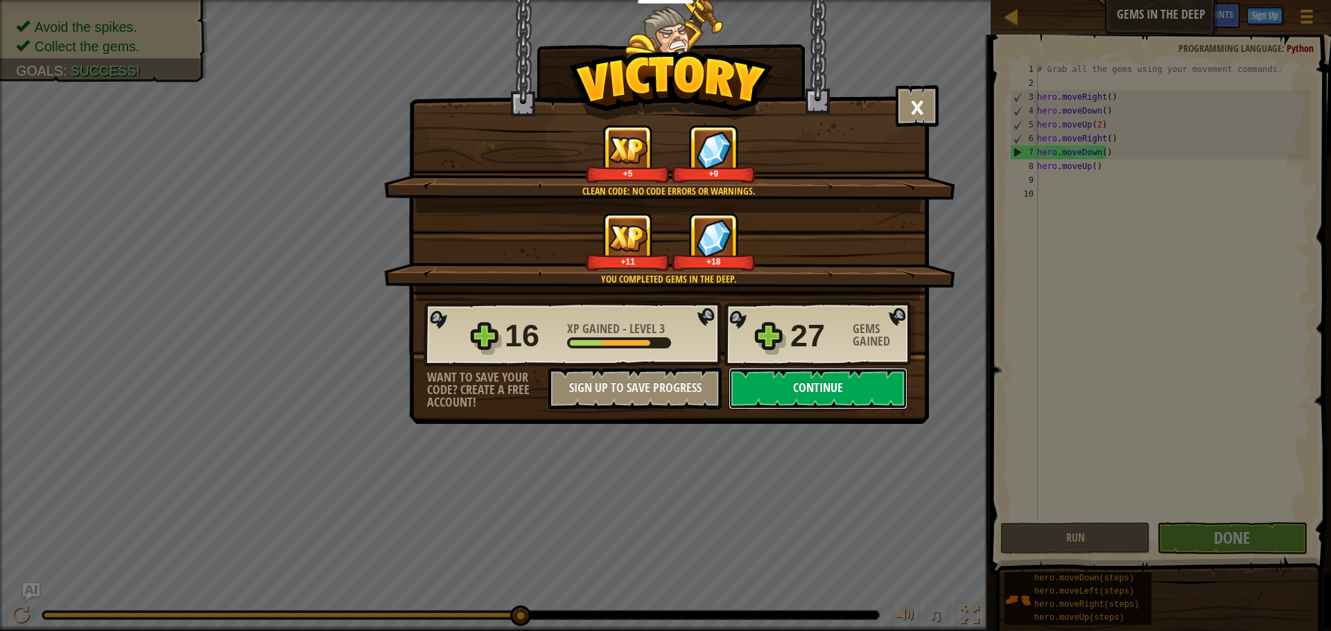
click at [811, 397] on button "Continue" at bounding box center [817, 389] width 179 height 42
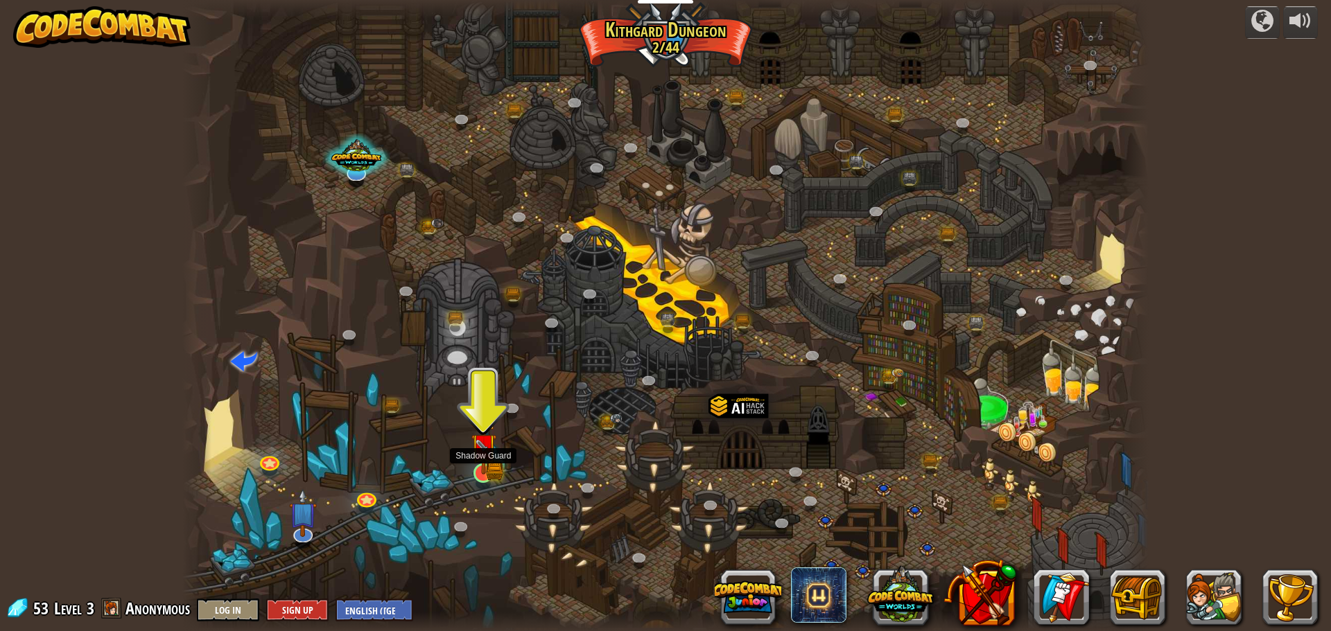
click at [491, 471] on img at bounding box center [484, 447] width 26 height 57
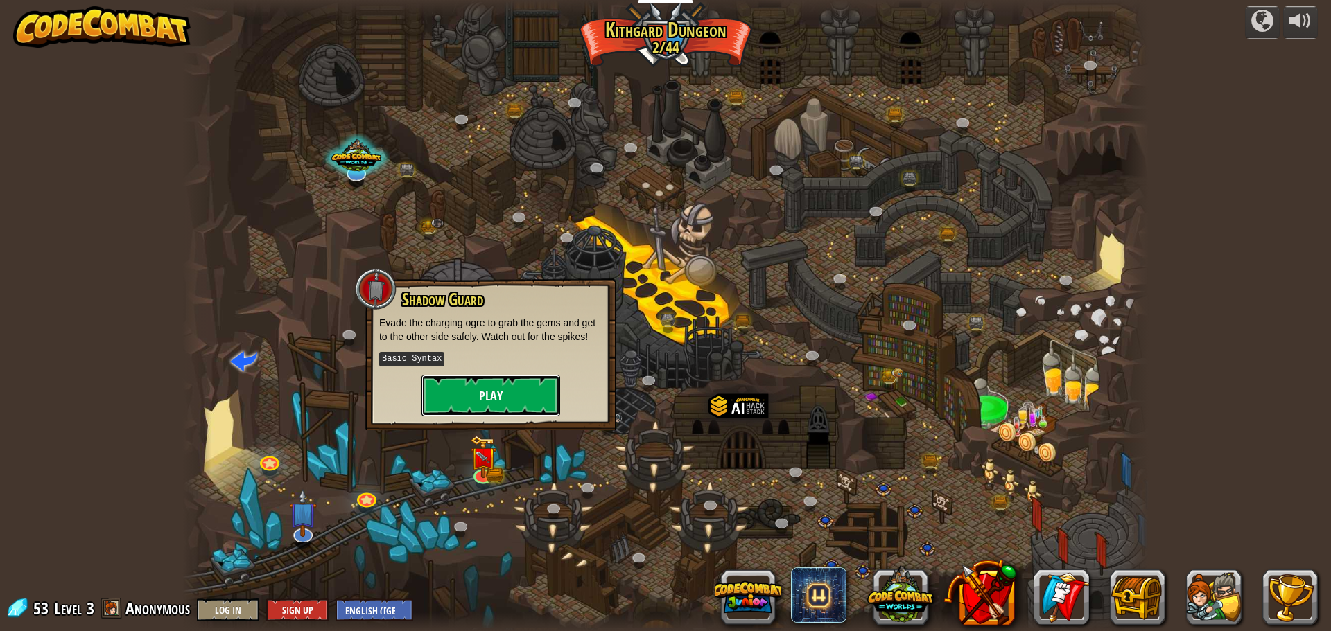
click at [503, 401] on button "Play" at bounding box center [490, 396] width 139 height 42
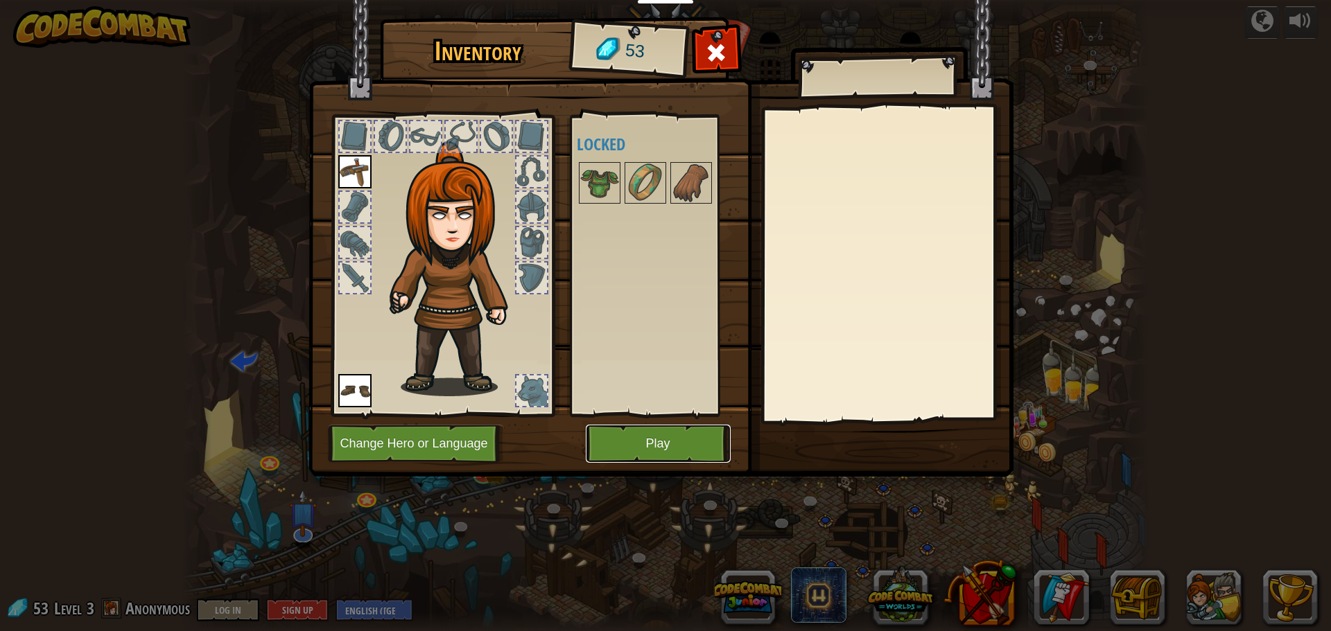
click at [636, 440] on button "Play" at bounding box center [658, 444] width 145 height 38
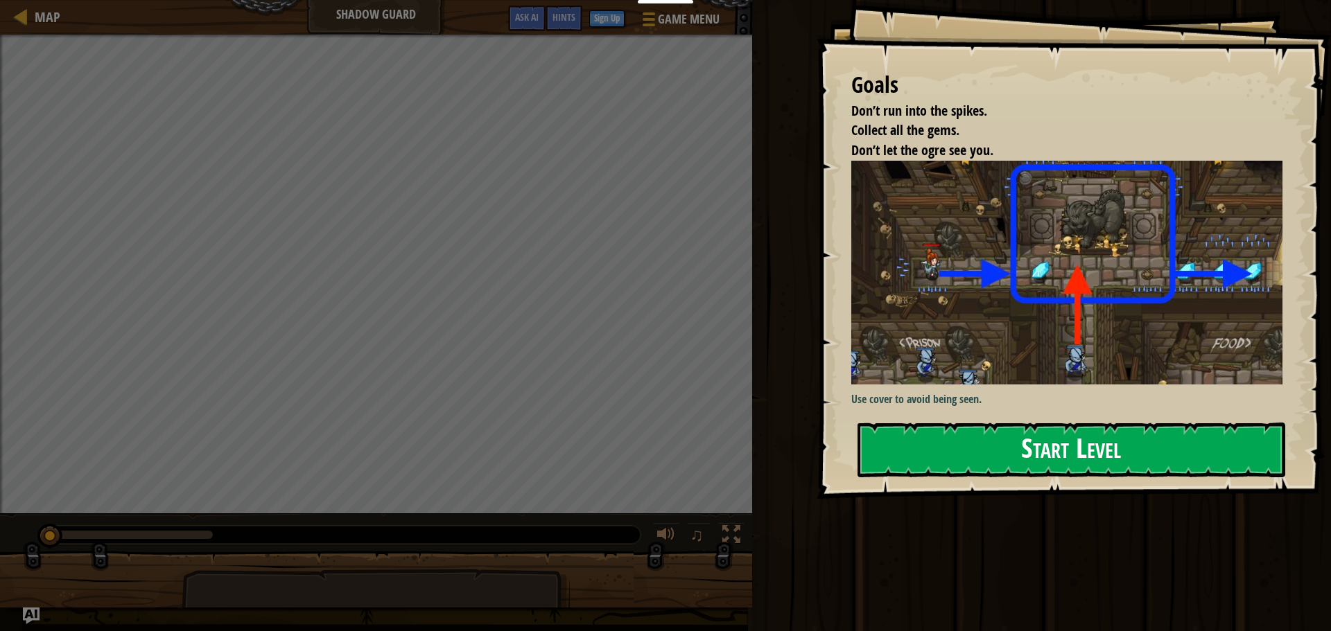
click at [1071, 423] on button "Start Level" at bounding box center [1071, 450] width 428 height 55
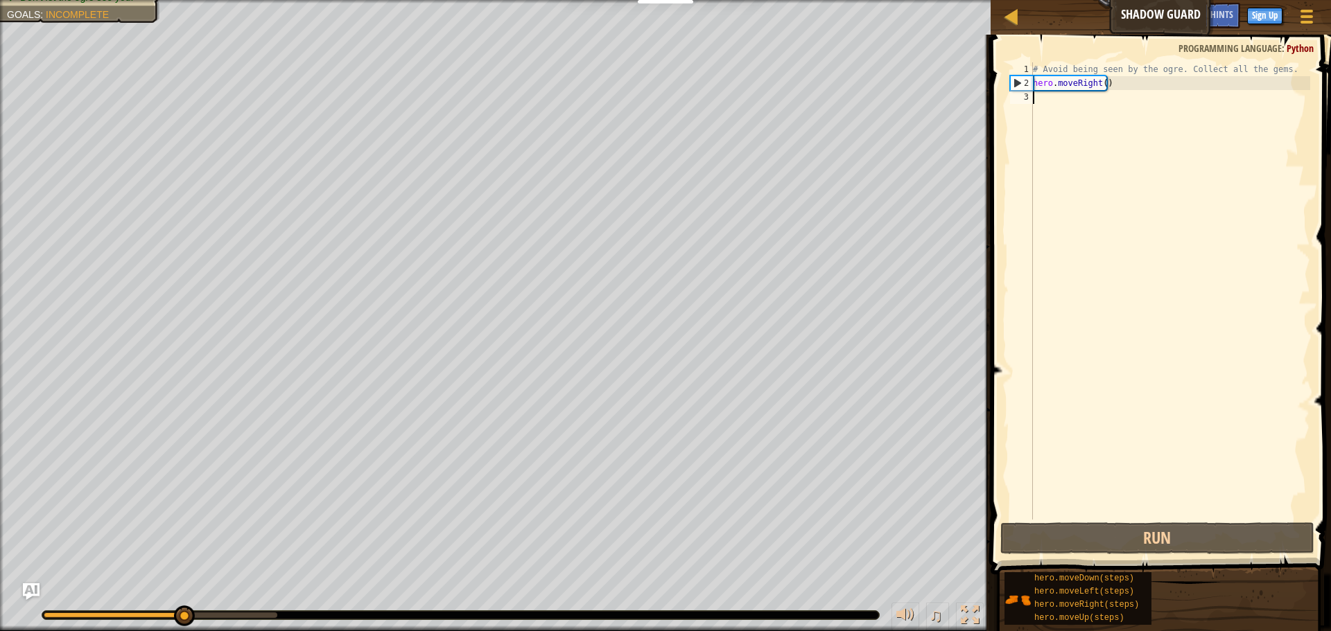
type textarea "h"
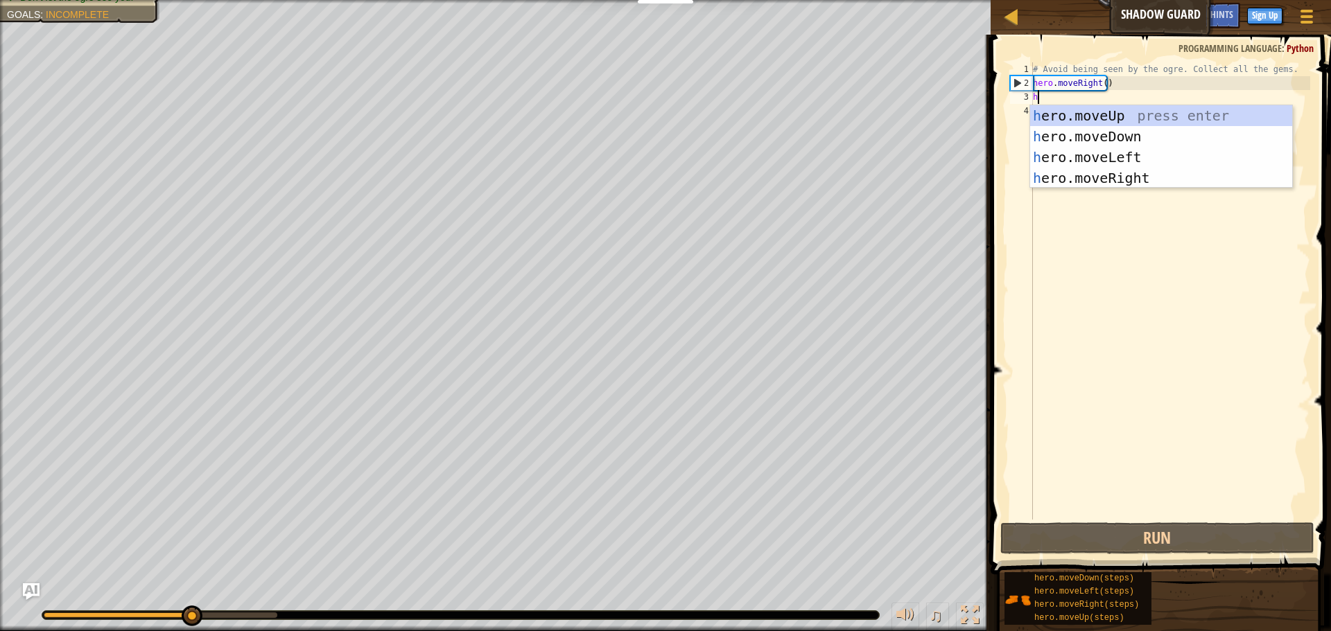
scroll to position [6, 0]
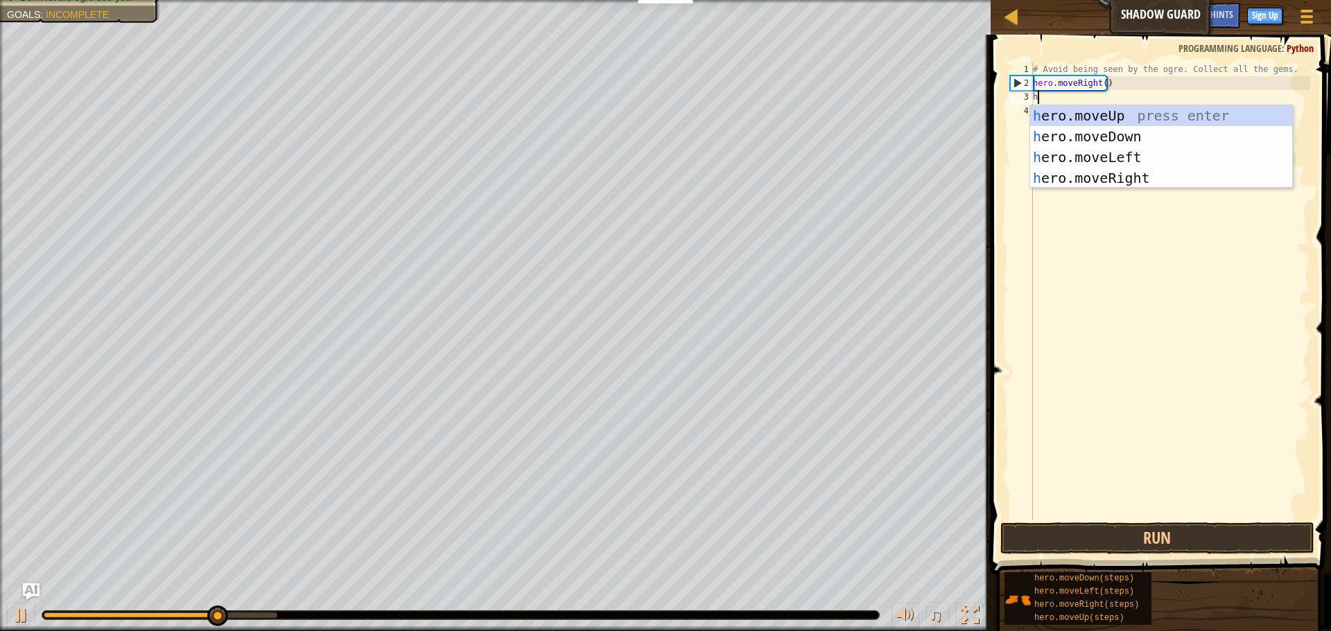
click at [1062, 116] on div "h ero.moveUp press enter h ero.moveDown press enter h ero.moveLeft press enter …" at bounding box center [1161, 167] width 262 height 125
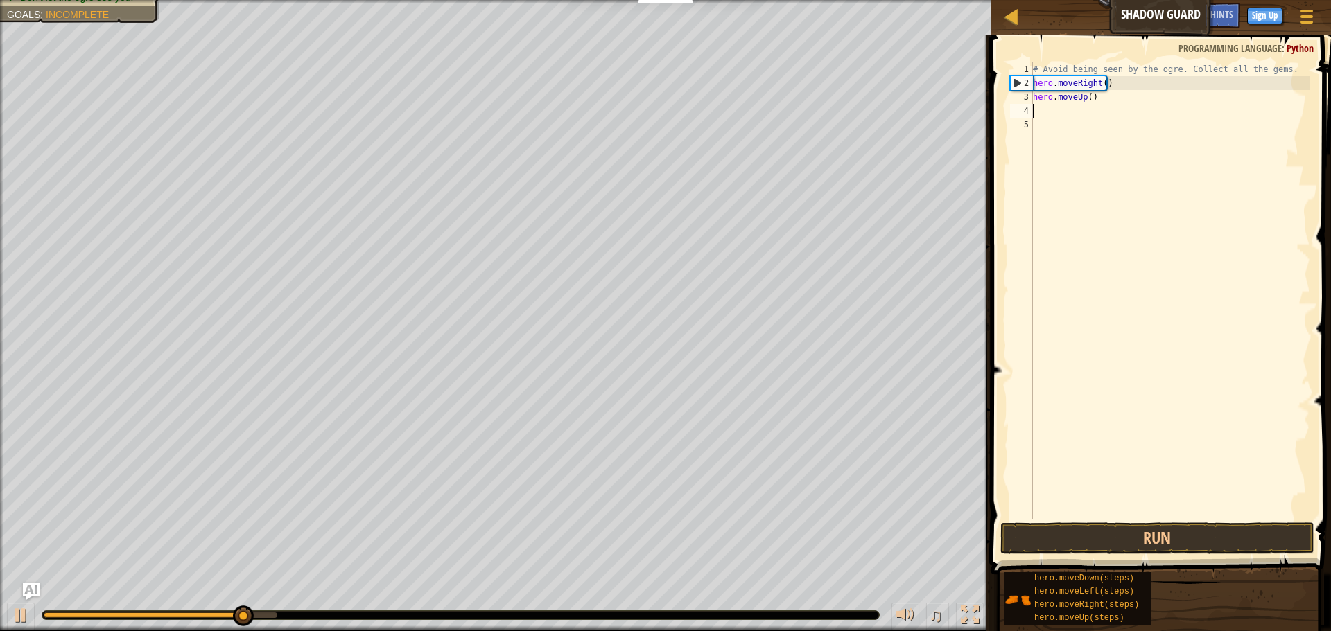
type textarea "h"
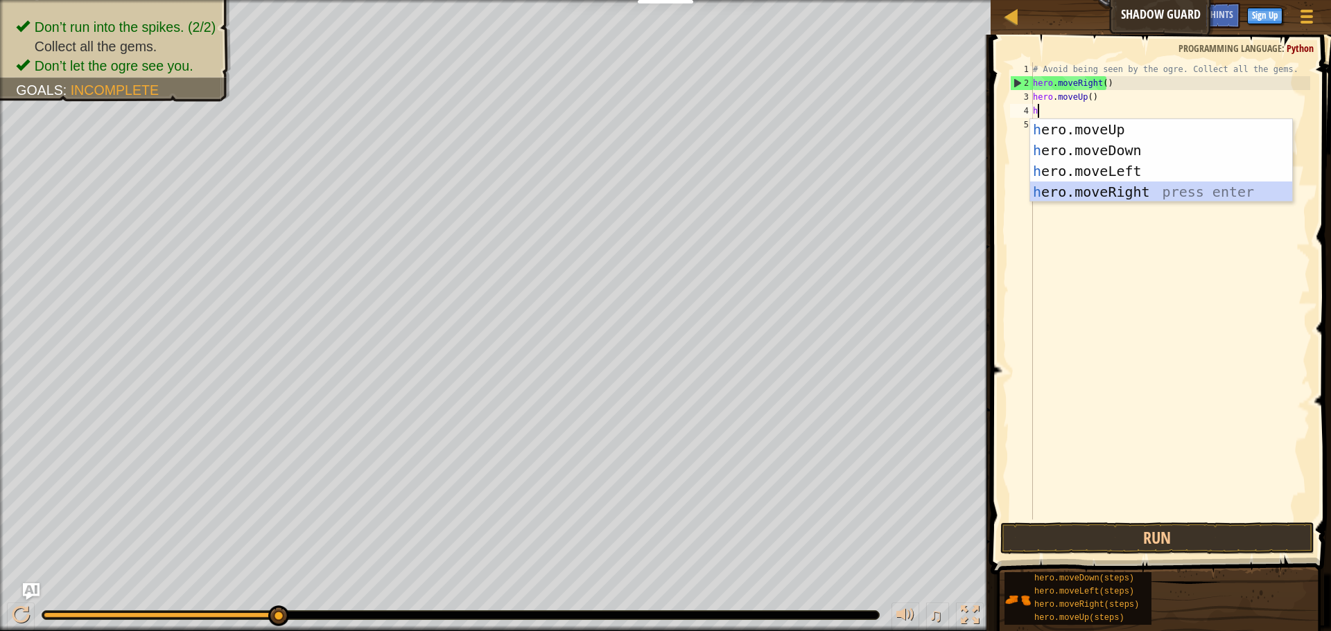
click at [1073, 190] on div "h ero.moveUp press enter h ero.moveDown press enter h ero.moveLeft press enter …" at bounding box center [1161, 181] width 262 height 125
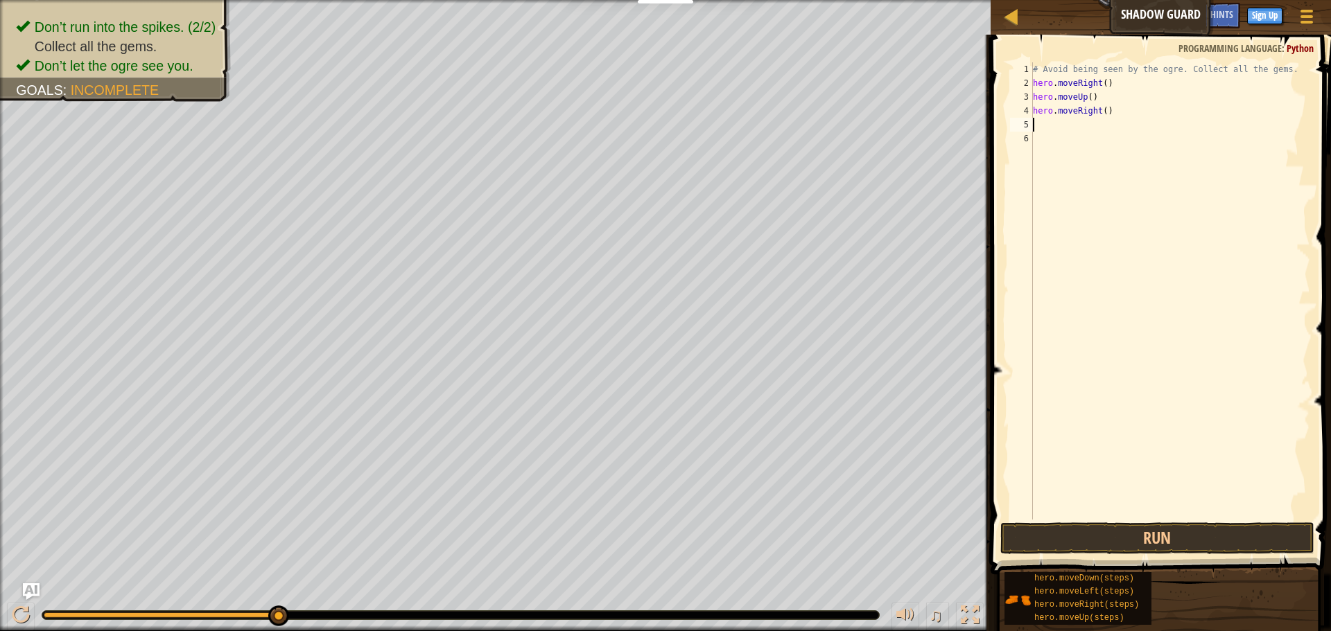
type textarea "h"
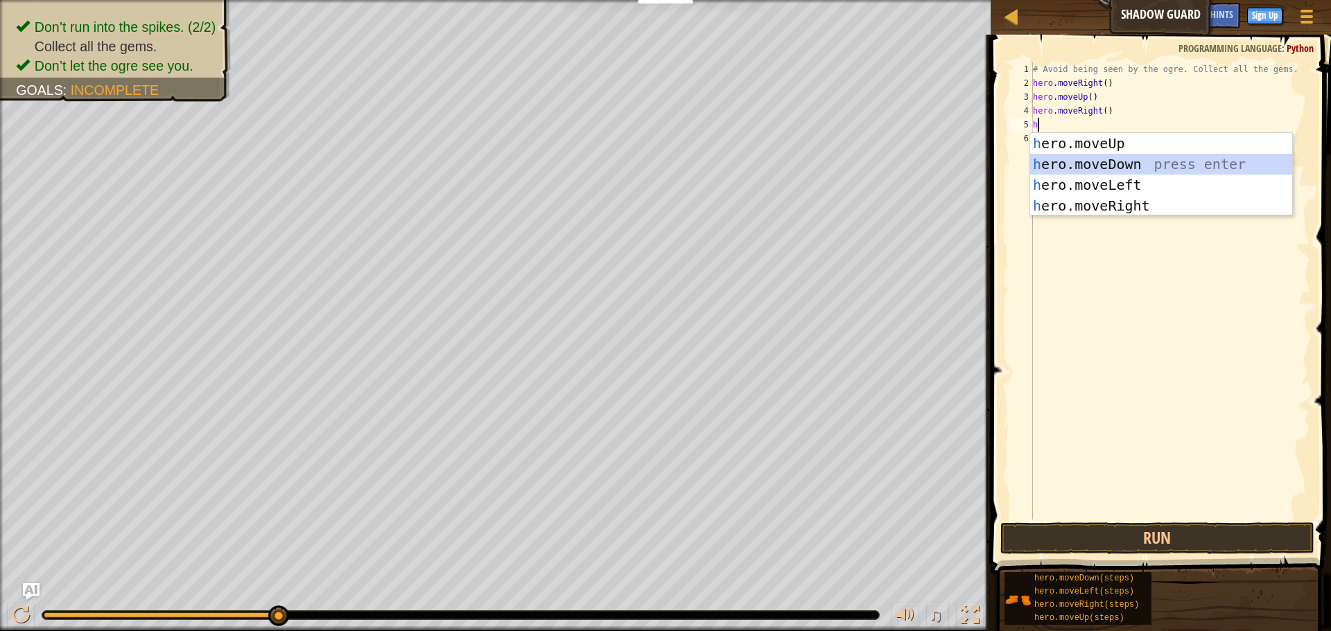
click at [1065, 166] on div "h ero.moveUp press enter h ero.moveDown press enter h ero.moveLeft press enter …" at bounding box center [1161, 195] width 262 height 125
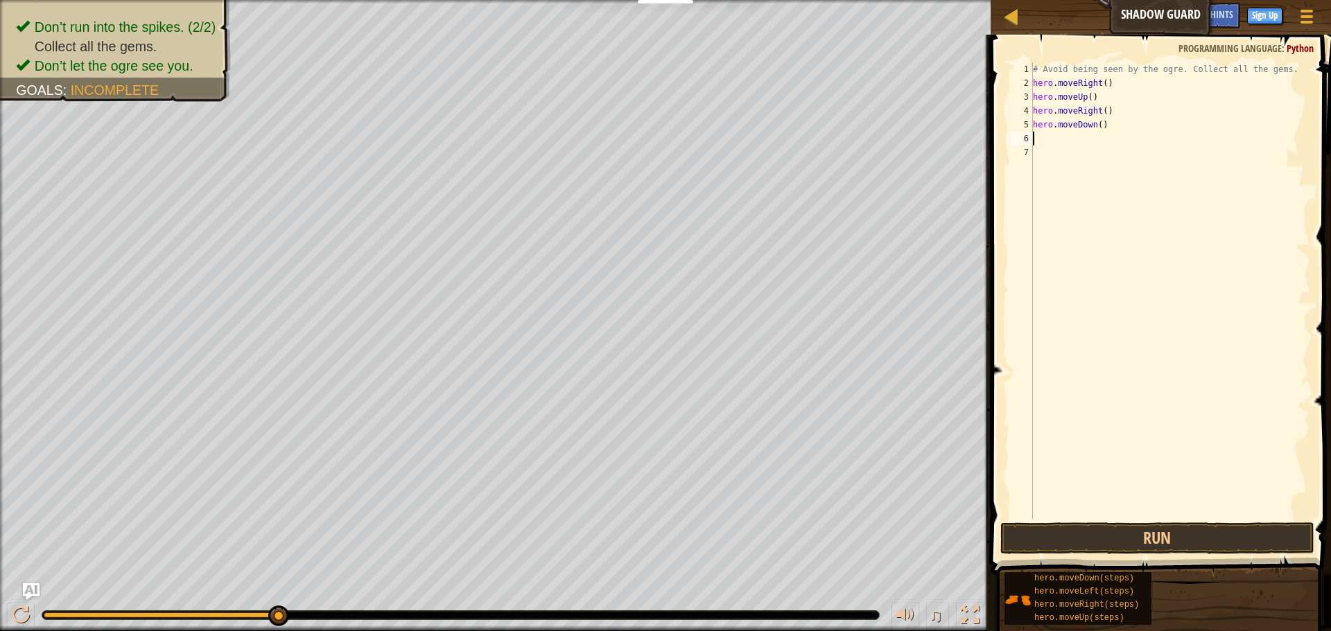
type textarea "h"
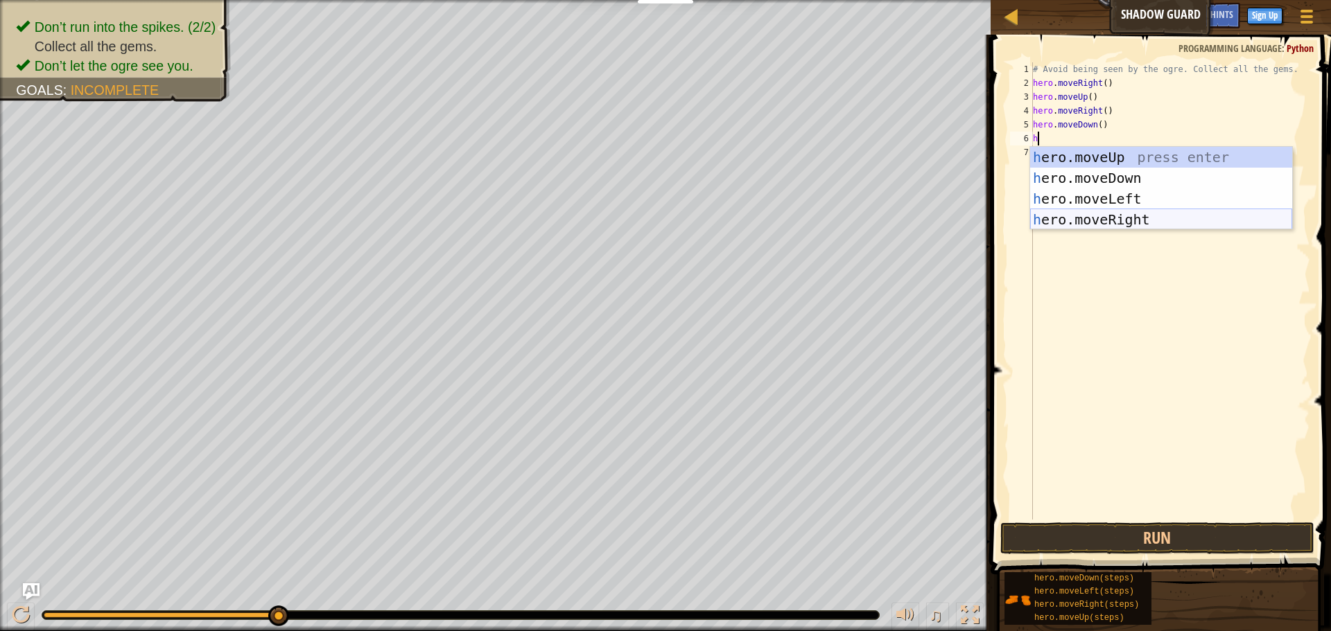
click at [1063, 217] on div "h ero.moveUp press enter h ero.moveDown press enter h ero.moveLeft press enter …" at bounding box center [1161, 209] width 262 height 125
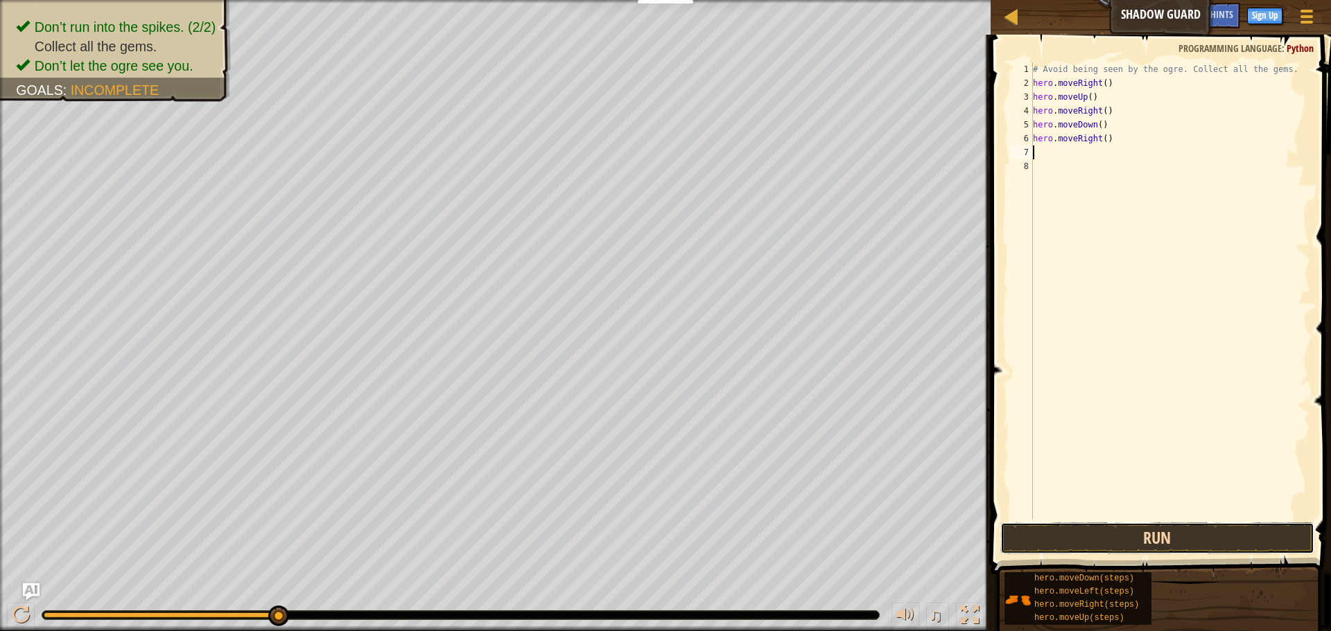
click at [1060, 528] on button "Run" at bounding box center [1157, 539] width 314 height 32
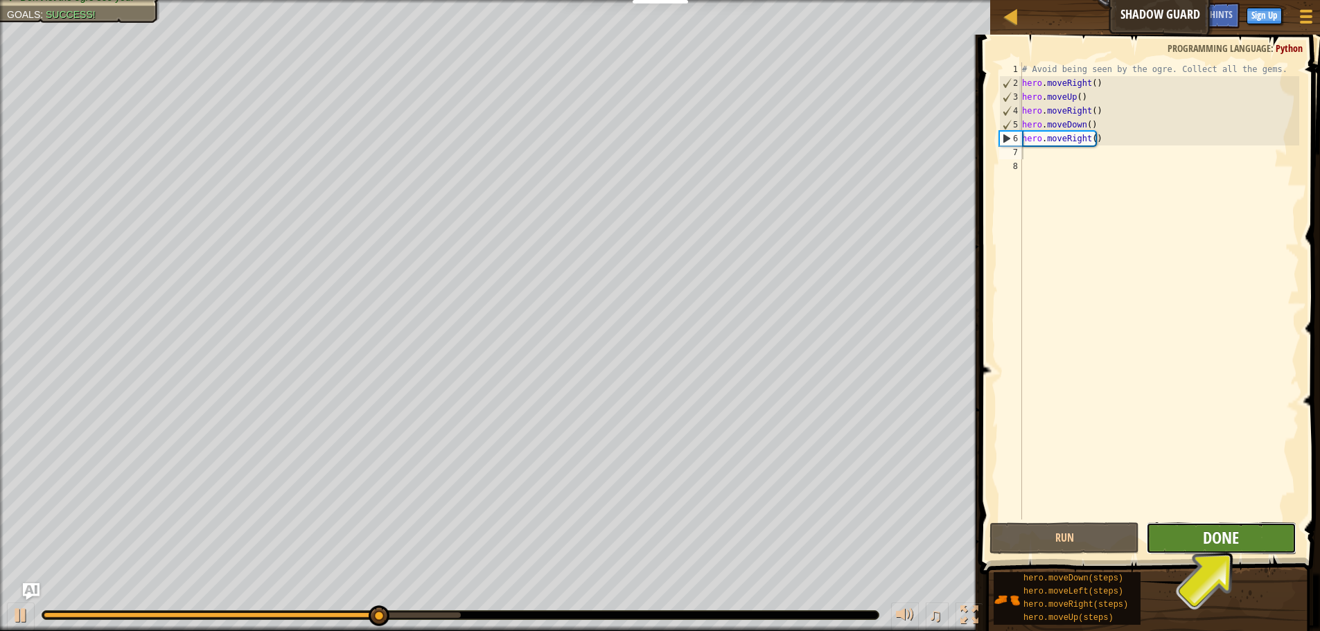
click at [1227, 531] on span "Done" at bounding box center [1221, 538] width 36 height 22
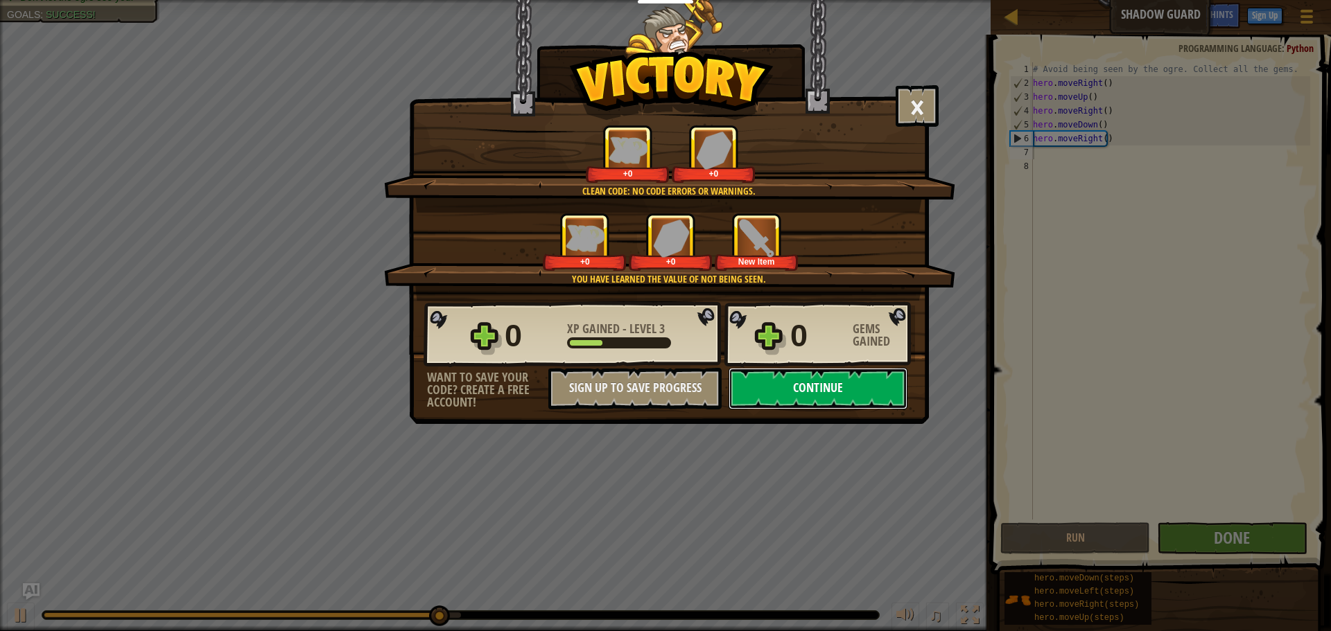
click at [844, 397] on button "Continue" at bounding box center [817, 389] width 179 height 42
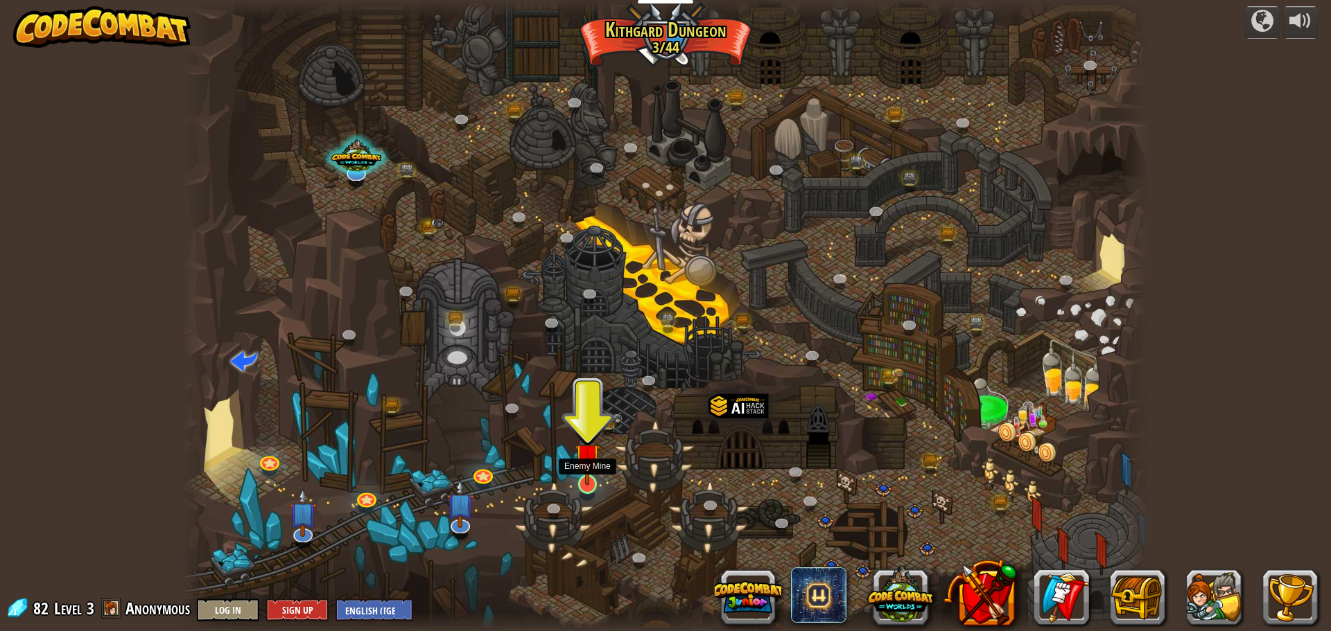
click at [586, 478] on img at bounding box center [588, 456] width 26 height 59
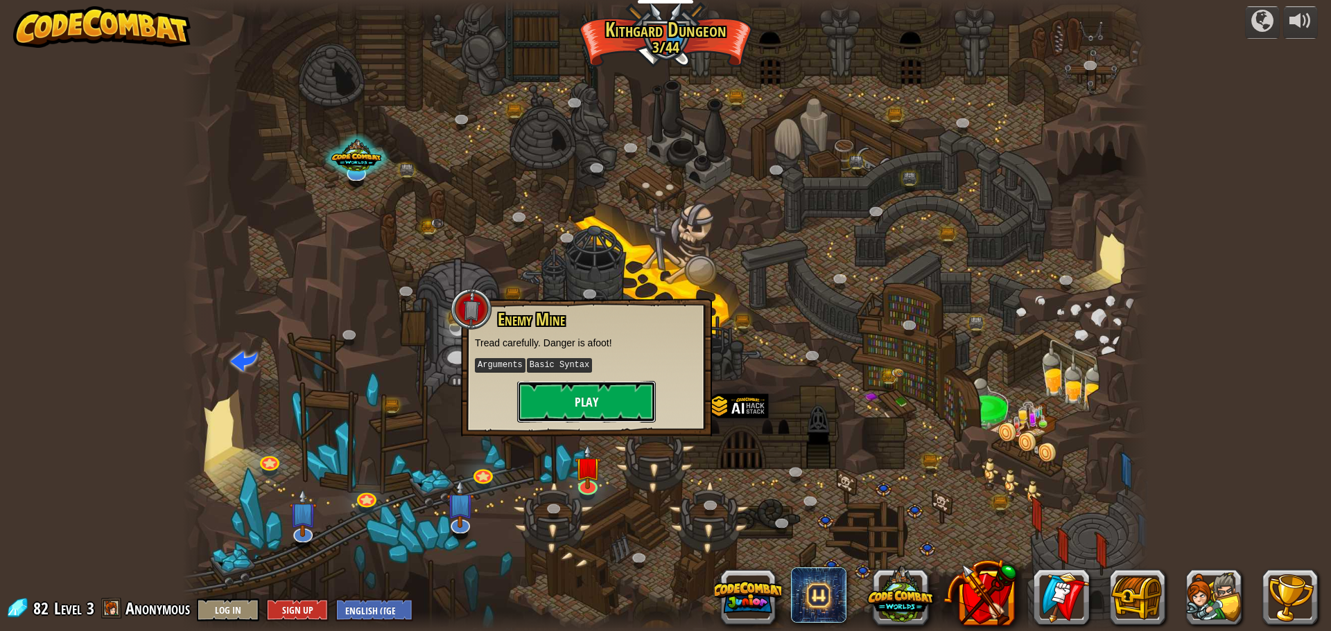
click at [597, 409] on button "Play" at bounding box center [586, 402] width 139 height 42
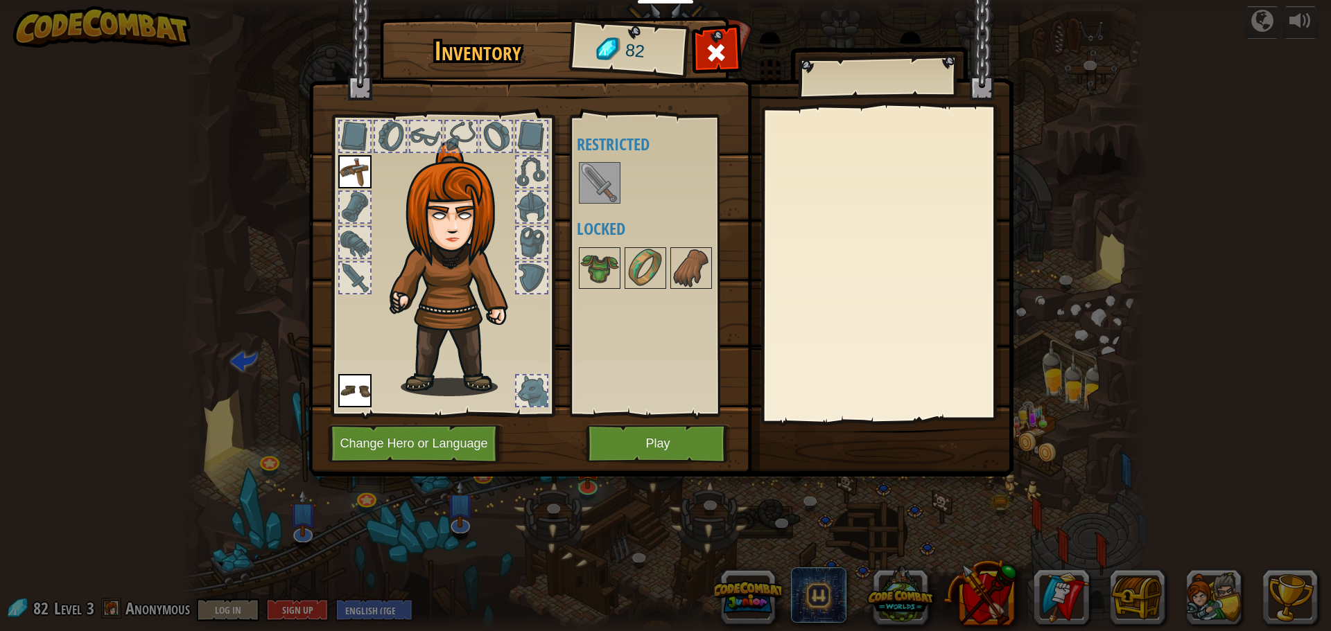
click at [597, 164] on img at bounding box center [599, 183] width 39 height 39
